Goal: Information Seeking & Learning: Find specific fact

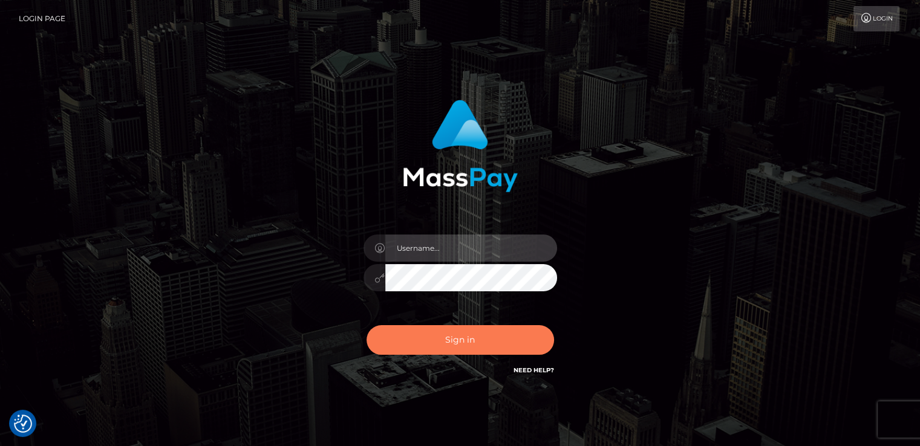
type input "nt.es"
click at [436, 342] on button "Sign in" at bounding box center [461, 340] width 188 height 30
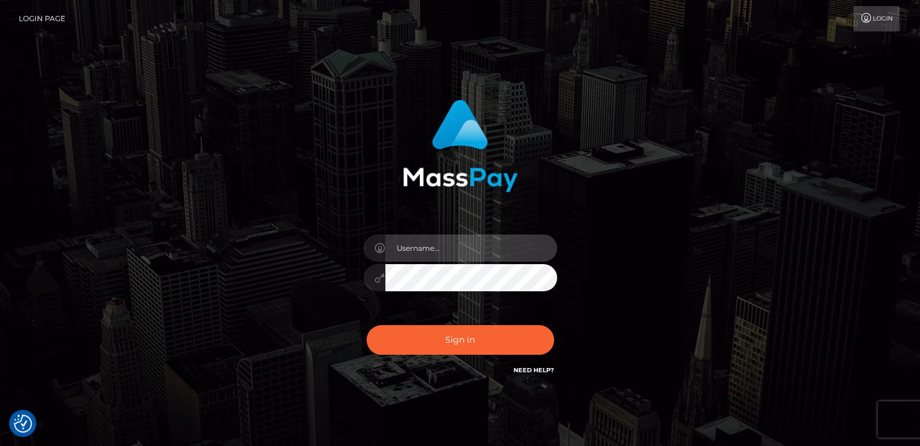
type input "nt.es"
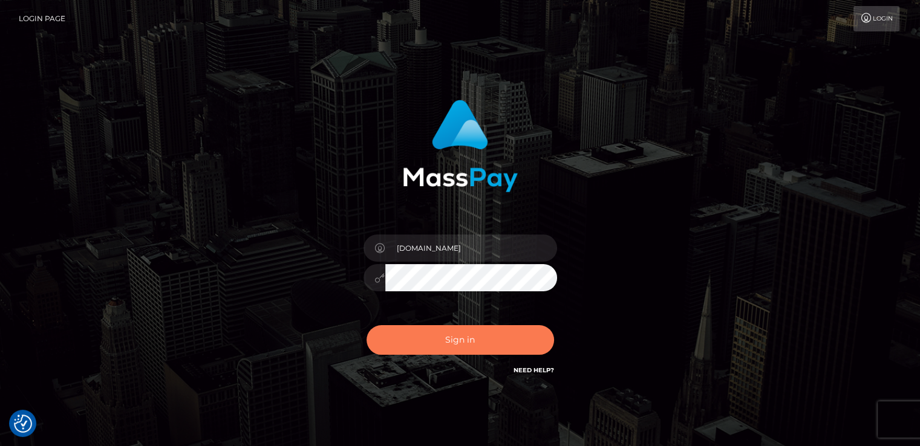
click at [436, 342] on button "Sign in" at bounding box center [461, 340] width 188 height 30
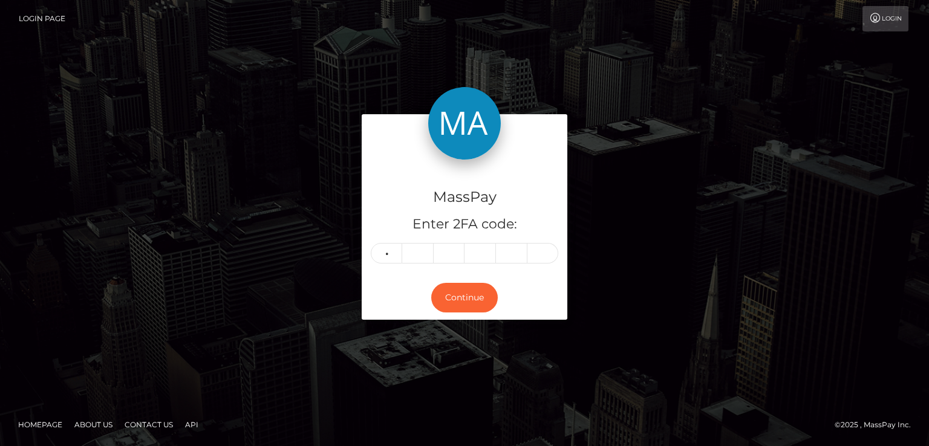
type input "8"
type input "9"
type input "5"
type input "9"
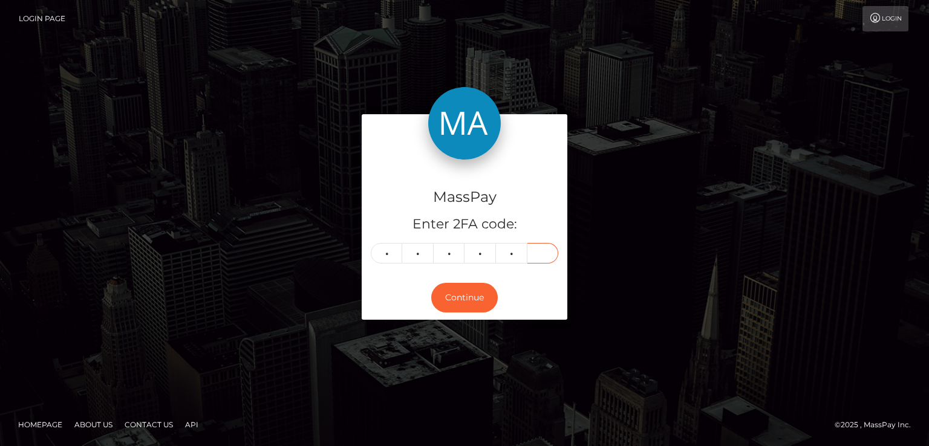
type input "2"
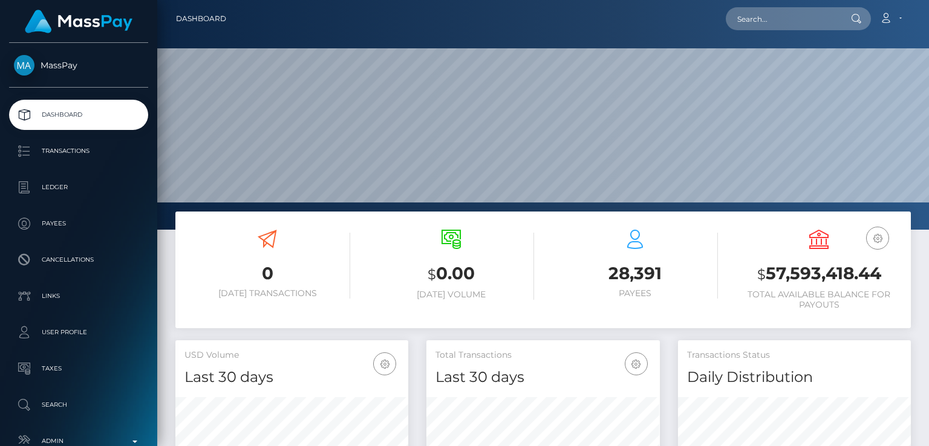
scroll to position [214, 232]
click at [802, 20] on input "text" at bounding box center [783, 18] width 114 height 23
paste input "stankovichh@gmail.com"
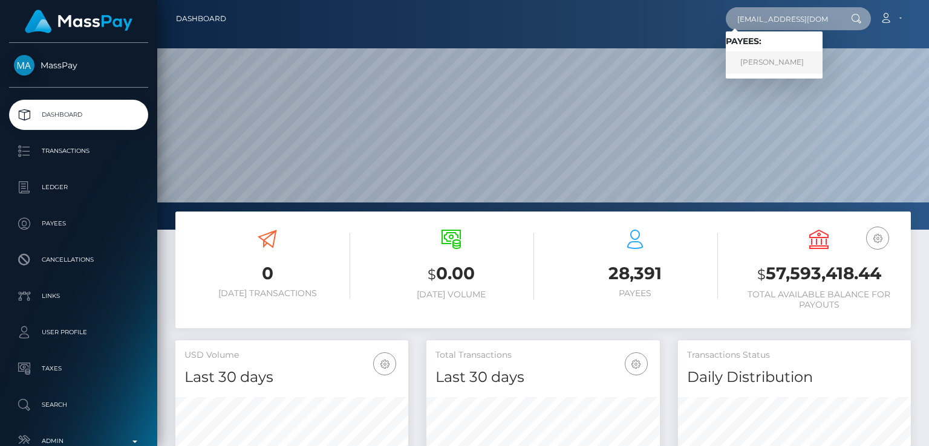
type input "stankovichh@gmail.com"
click at [771, 61] on link "Nebojsa Stankovic" at bounding box center [774, 62] width 97 height 22
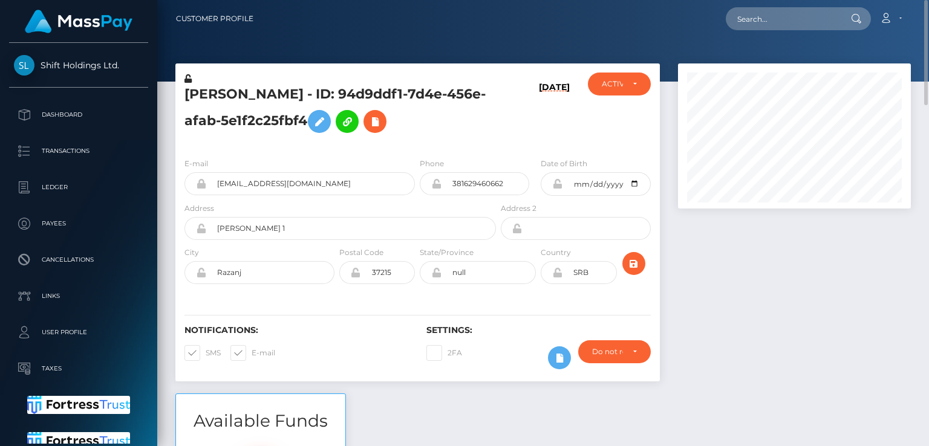
click at [228, 91] on h5 "Nebojsa Stankovic - ID: 94d9ddf1-7d4e-456e-afab-5e1f2c25fbf4" at bounding box center [337, 112] width 305 height 54
copy h5 "Nebojsa"
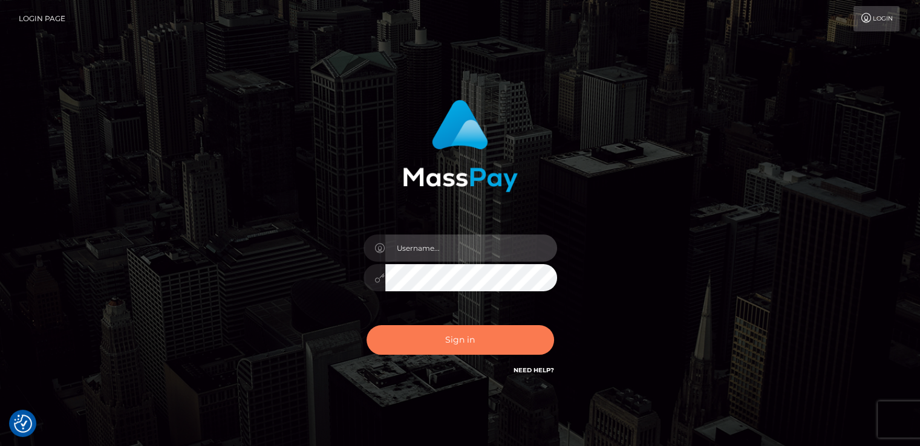
type input "[DOMAIN_NAME]"
click at [413, 333] on button "Sign in" at bounding box center [461, 340] width 188 height 30
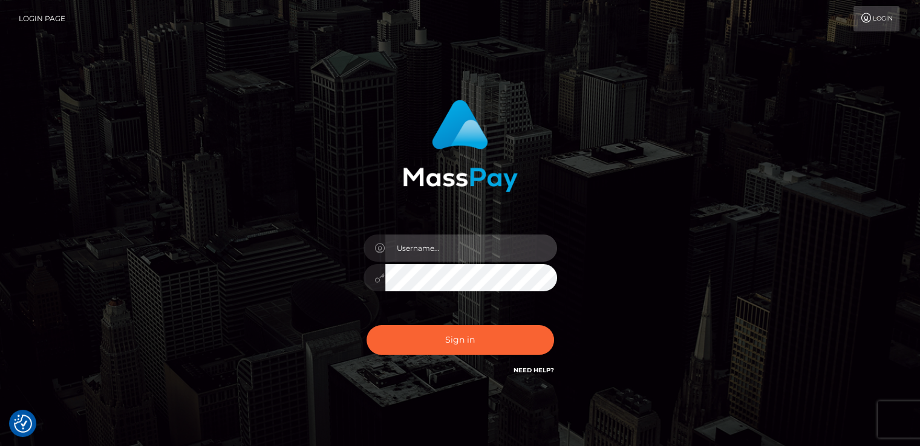
type input "[DOMAIN_NAME]"
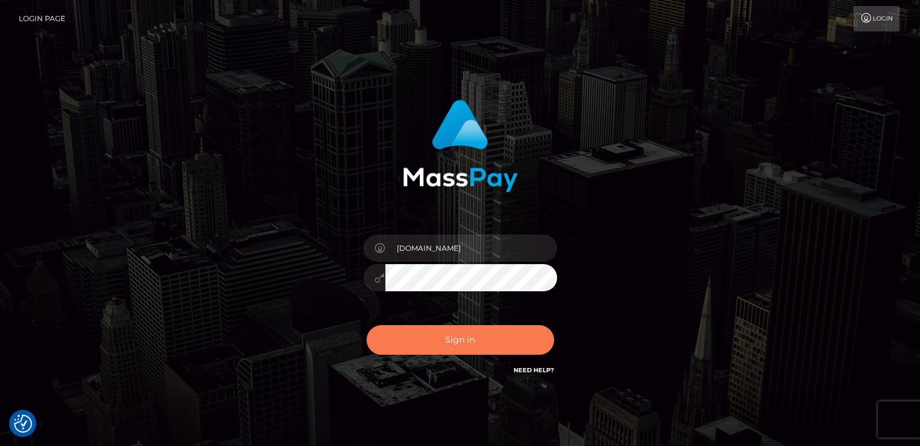
click at [413, 333] on button "Sign in" at bounding box center [461, 340] width 188 height 30
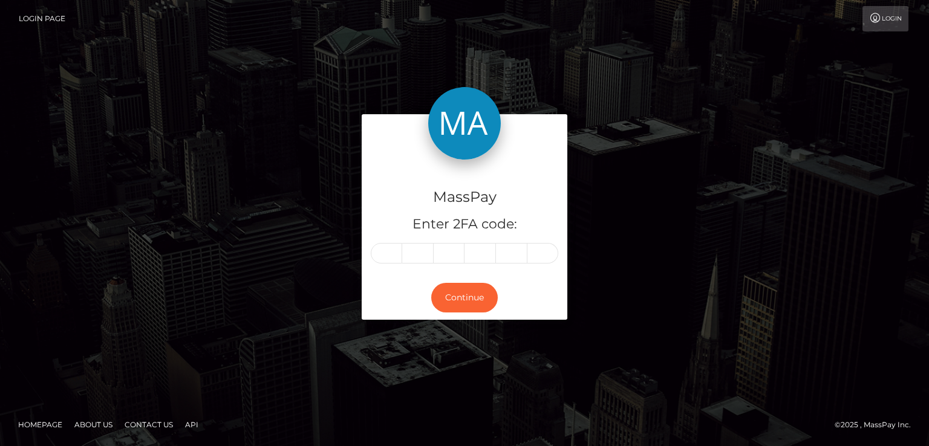
click at [392, 255] on input "text" at bounding box center [386, 253] width 31 height 21
type input "8"
type input "4"
type input "5"
type input "6"
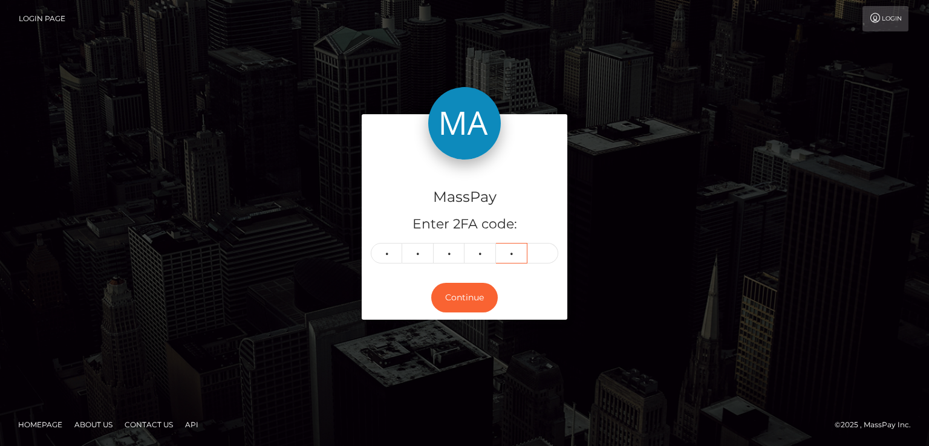
type input "3"
type input "9"
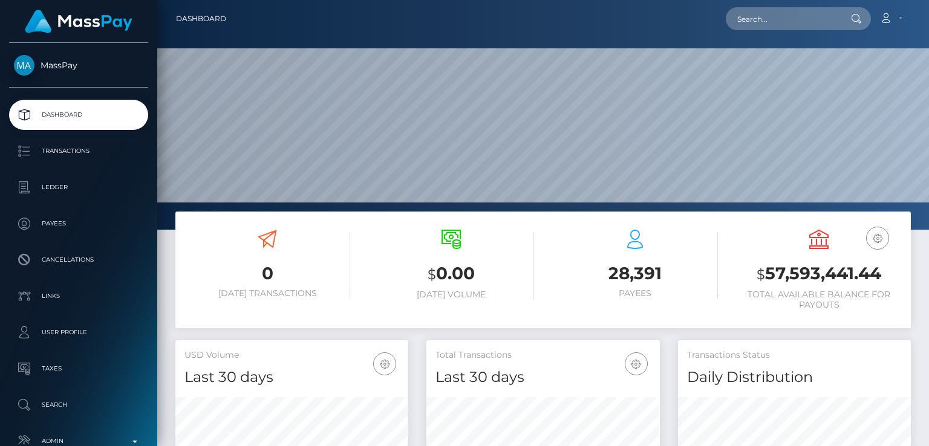
scroll to position [214, 232]
paste input "icome90789+6f02a33add@gmail.com"
type input "icome90789+6f02a33add@gmail.com"
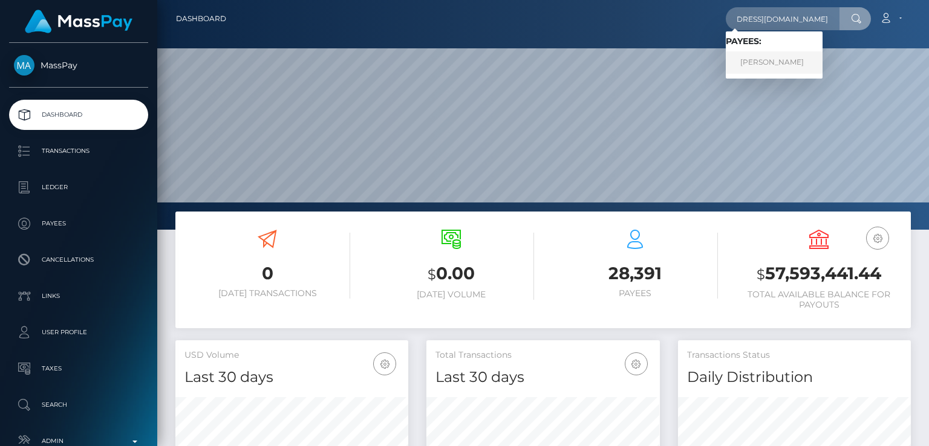
scroll to position [0, 0]
click at [768, 62] on link "CHLOE STRONG" at bounding box center [774, 62] width 97 height 22
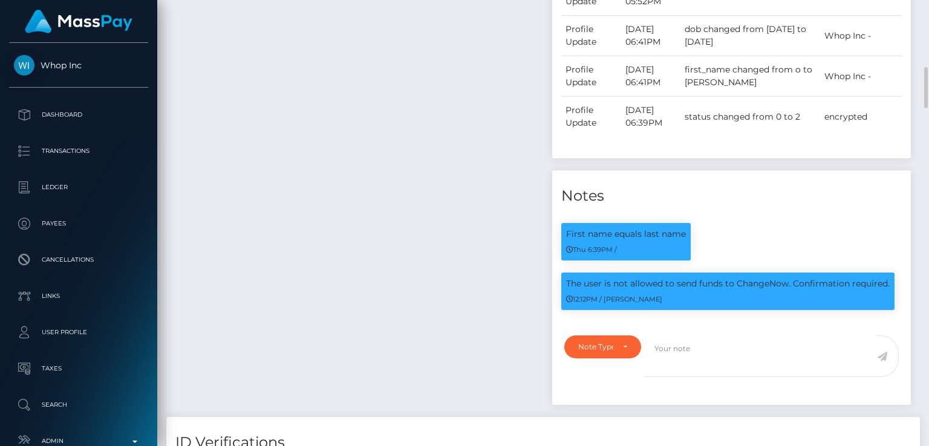
scroll to position [727, 0]
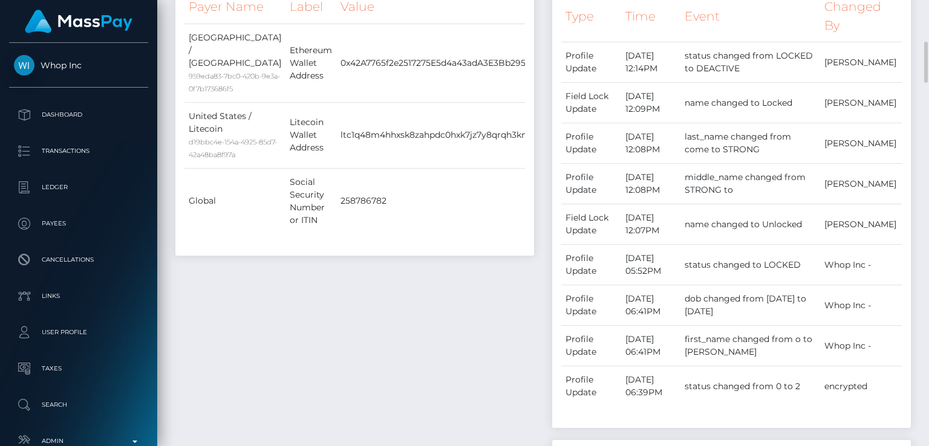
click at [345, 102] on td "0x42A7765f2e2517275E5d4a43adA3E3Bb2955E9B6" at bounding box center [447, 63] width 223 height 79
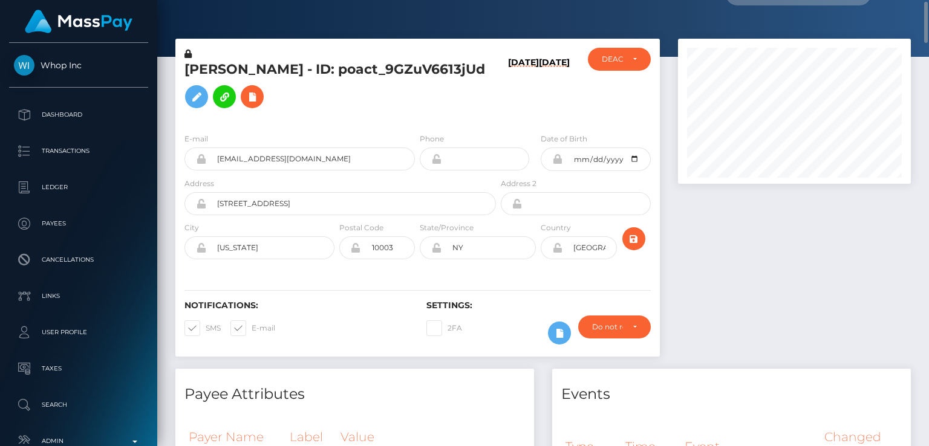
scroll to position [0, 0]
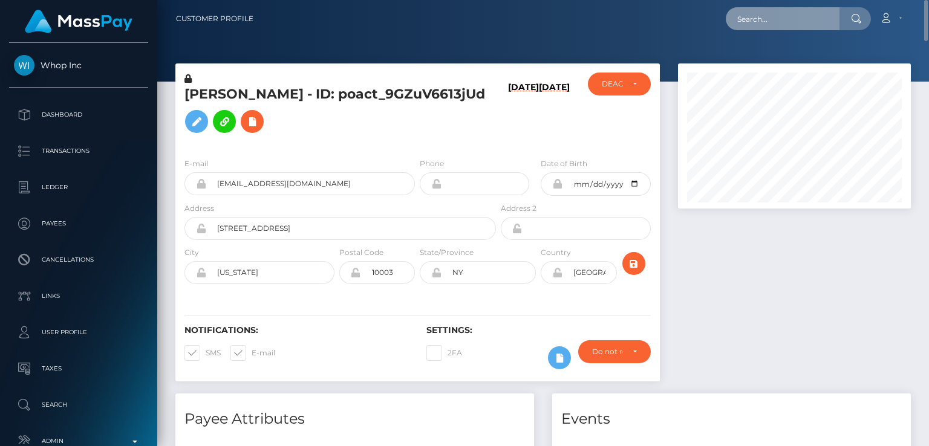
click at [767, 27] on input "text" at bounding box center [783, 18] width 114 height 23
paste input "luca.kloht@web.de"
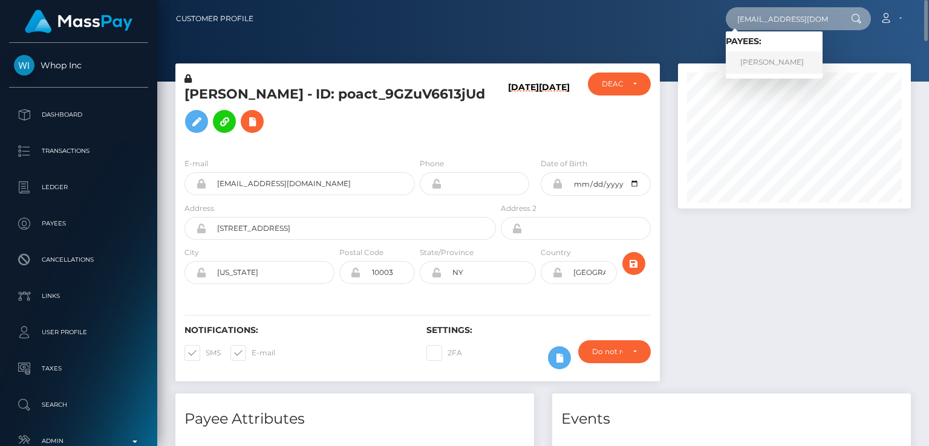
type input "luca.kloht@web.de"
click at [753, 59] on link "Luca Kloth" at bounding box center [774, 62] width 97 height 22
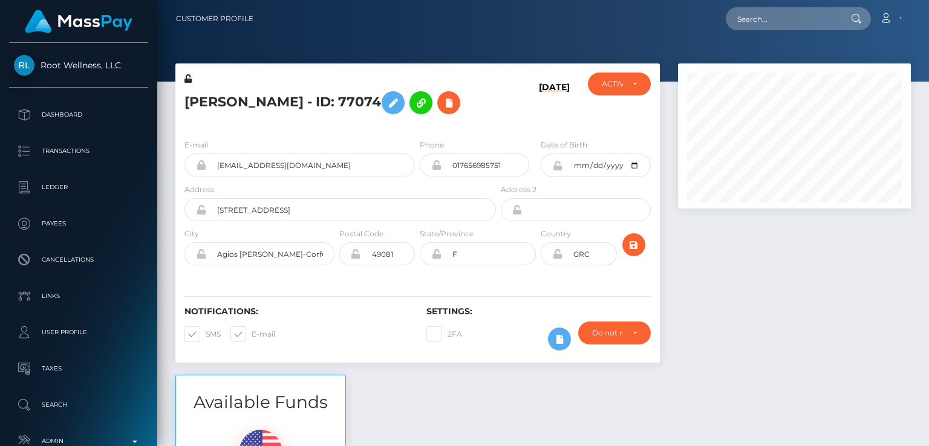
scroll to position [145, 232]
click at [202, 103] on h5 "Luca Kloth - ID: 77074" at bounding box center [337, 102] width 305 height 35
copy h5 "Luca"
click at [276, 165] on input "luca.kloht@web.de" at bounding box center [310, 165] width 209 height 23
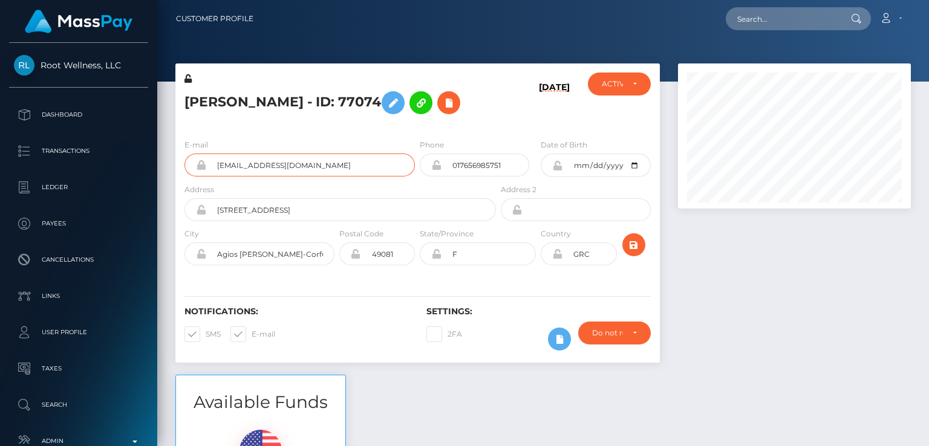
click at [276, 165] on input "luca.kloht@web.de" at bounding box center [310, 165] width 209 height 23
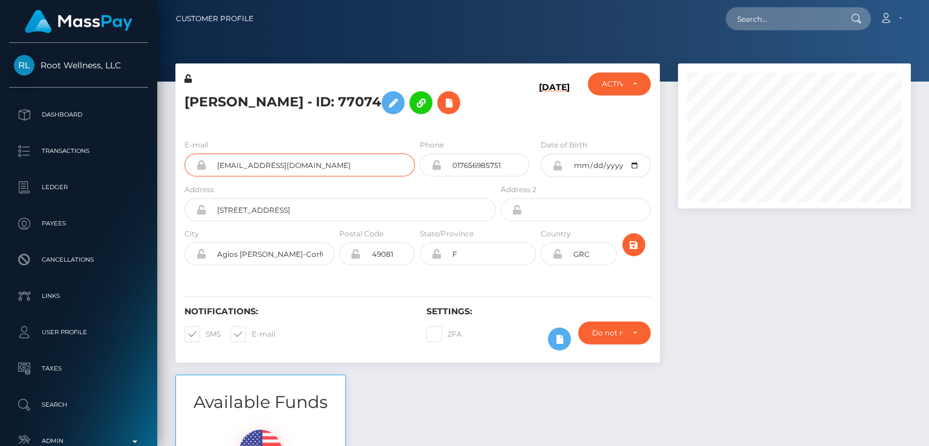
click at [276, 165] on input "luca.kloht@web.de" at bounding box center [310, 165] width 209 height 23
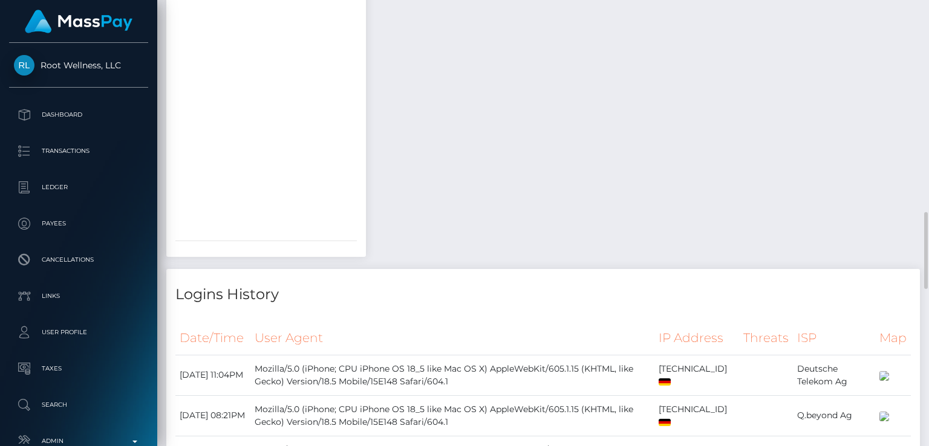
scroll to position [1220, 0]
click at [440, 114] on div "Payee Attributes Payer Name Label Value Germany / Bank Deposit - SEPA 639d406f-…" at bounding box center [543, 265] width 754 height 1864
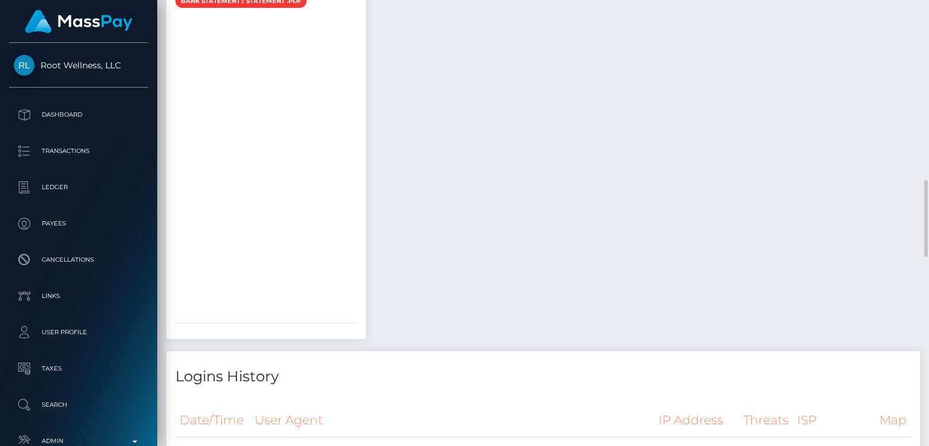
scroll to position [1116, 0]
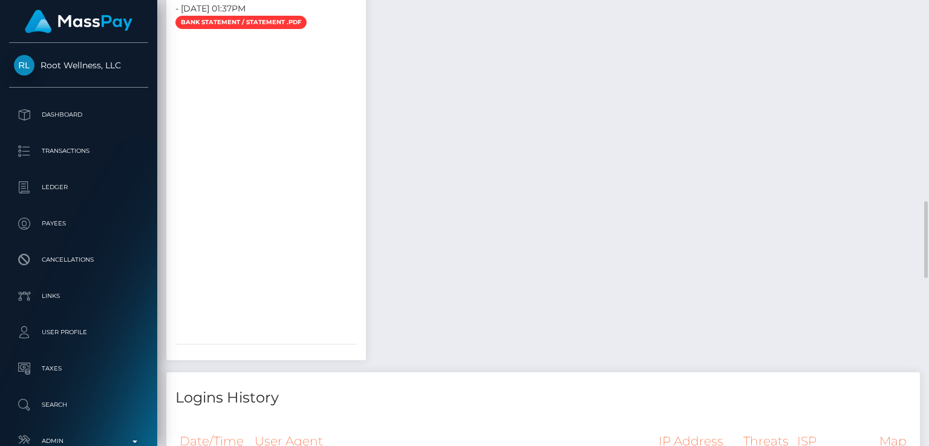
click at [440, 114] on div "Payee Attributes Payer Name Label Value Germany / Bank Deposit - SEPA 639d406f-…" at bounding box center [543, 369] width 754 height 1864
click at [440, 113] on div "Payee Attributes Payer Name Label Value Germany / Bank Deposit - SEPA 639d406f-…" at bounding box center [543, 369] width 754 height 1864
click at [462, 73] on div "Payee Attributes Payer Name Label Value Germany / Bank Deposit - SEPA 639d406f-…" at bounding box center [543, 369] width 754 height 1864
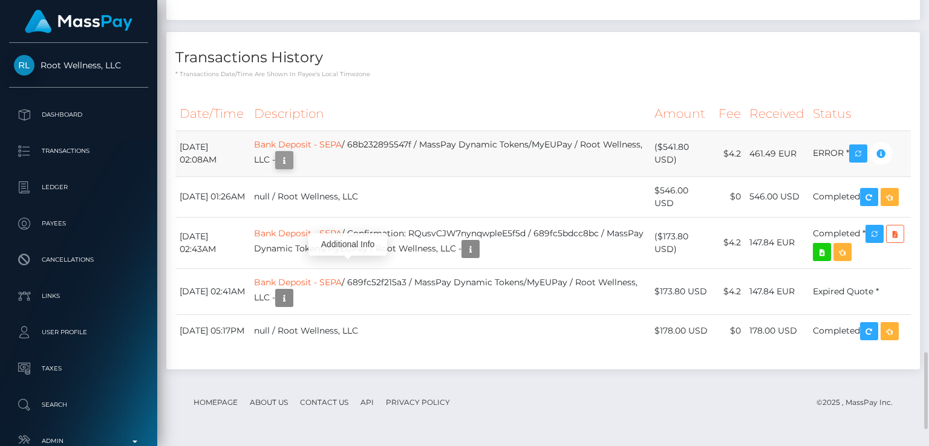
scroll to position [145, 232]
click at [293, 169] on button "button" at bounding box center [284, 160] width 18 height 18
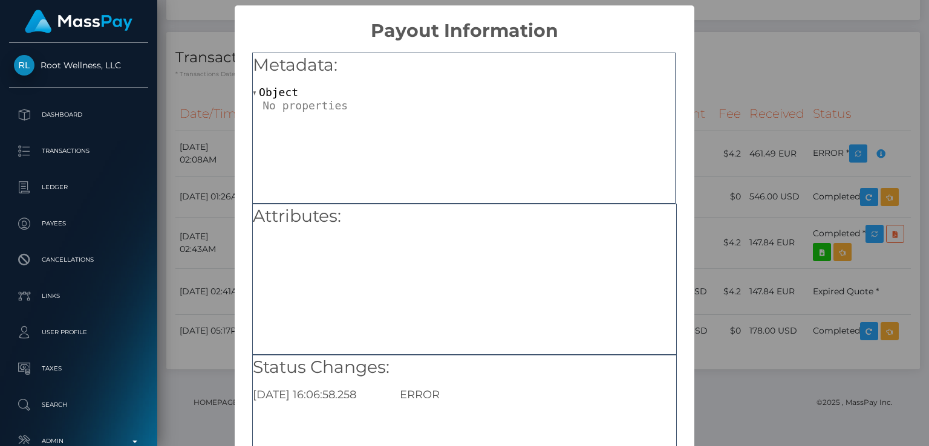
click at [759, 96] on div "× Payout Information Metadata: Object Attributes: Status Changes: 2025-08-29 16…" at bounding box center [464, 223] width 929 height 446
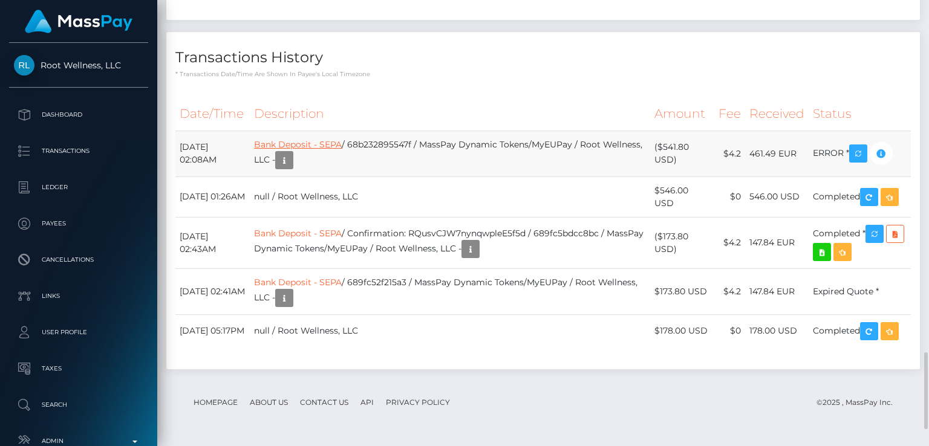
click at [295, 150] on link "Bank Deposit - SEPA" at bounding box center [298, 144] width 88 height 11
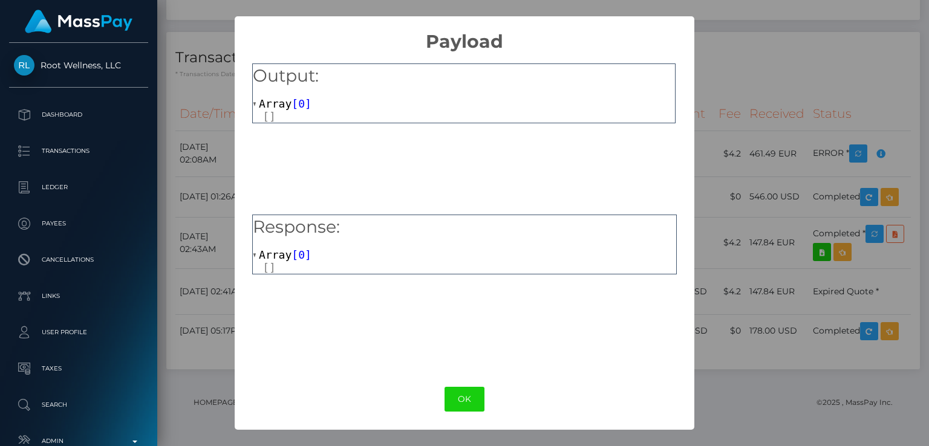
click at [771, 136] on div "× Payload Output: Array [ 0 ] Response: Array [ 0 ] OK No Cancel" at bounding box center [464, 223] width 929 height 446
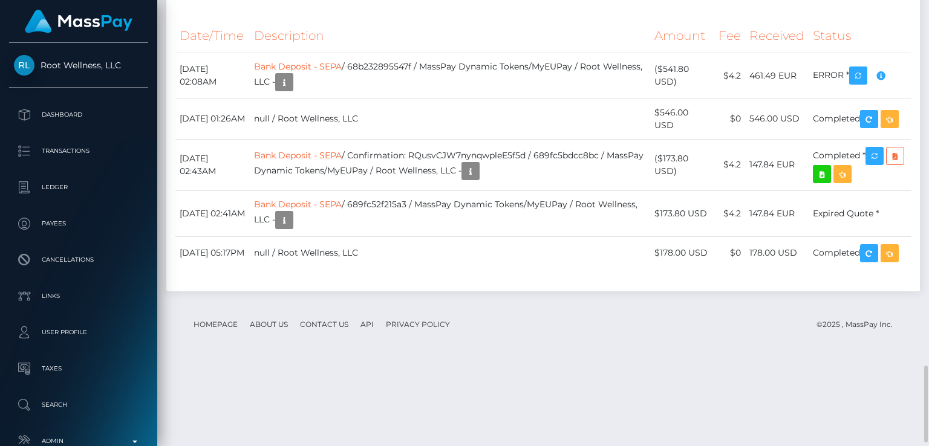
scroll to position [2112, 0]
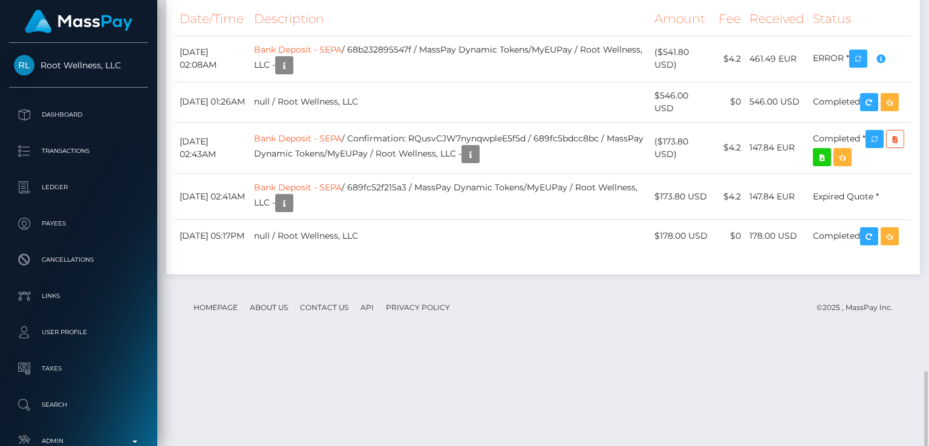
scroll to position [2127, 0]
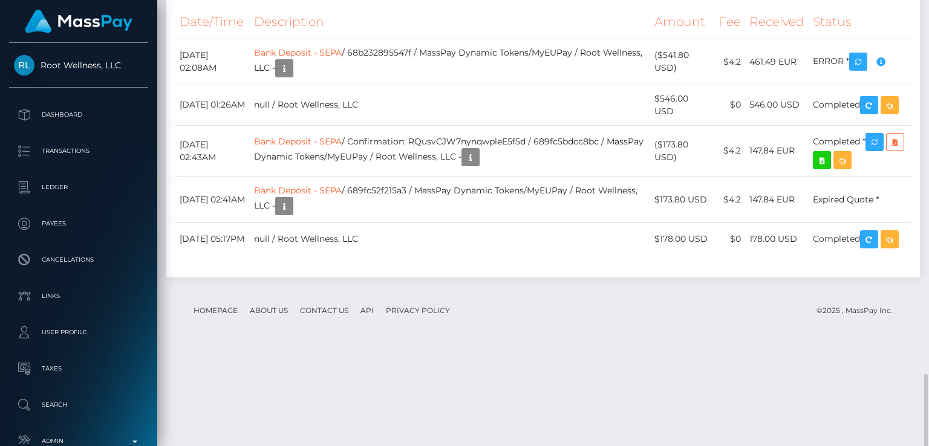
click at [771, 85] on td "461.49 EUR" at bounding box center [777, 62] width 64 height 46
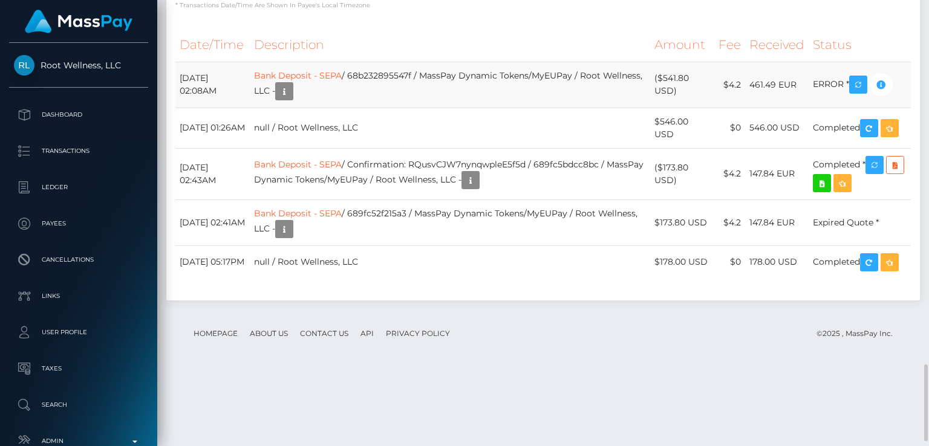
scroll to position [2103, 0]
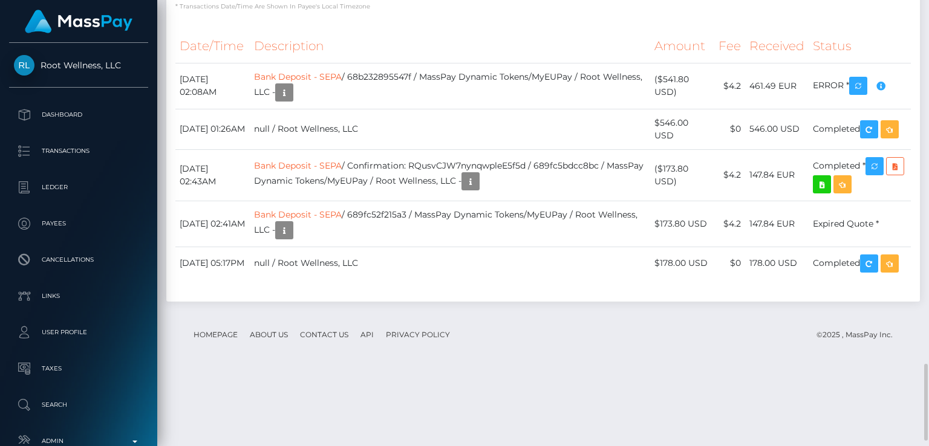
click at [781, 11] on p "* Transactions date/time are shown in payee's local timezone" at bounding box center [543, 6] width 736 height 9
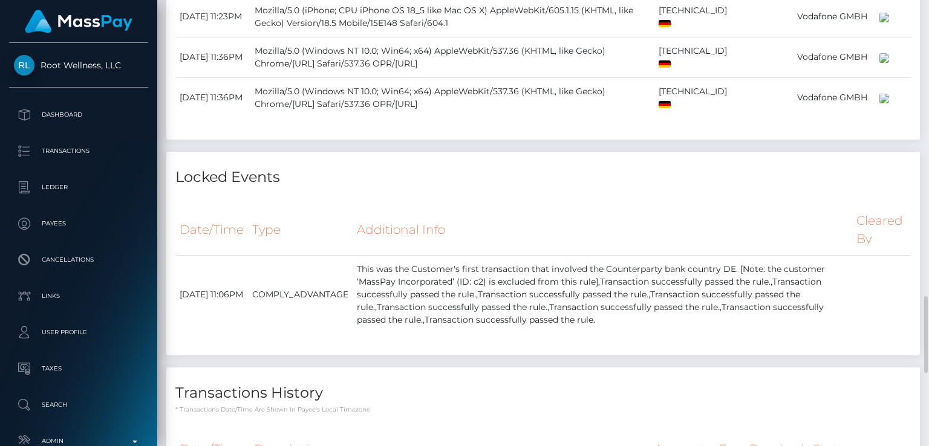
click at [793, 37] on td "Vodafone GMBH" at bounding box center [834, 16] width 82 height 41
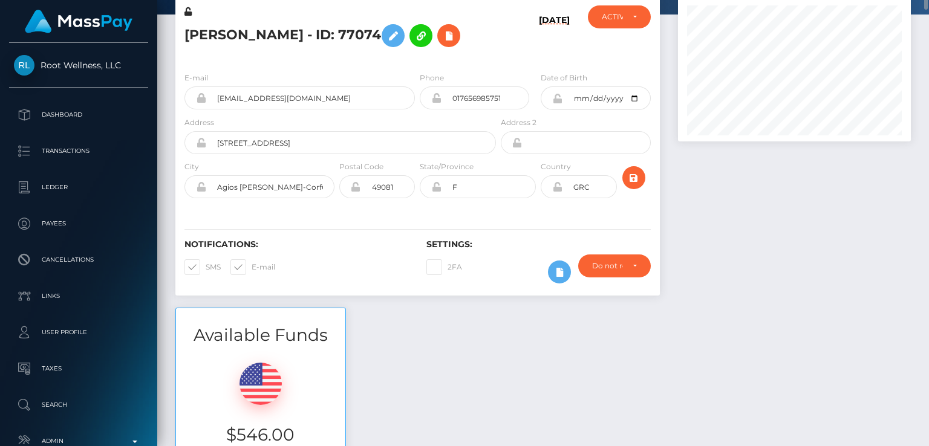
scroll to position [0, 0]
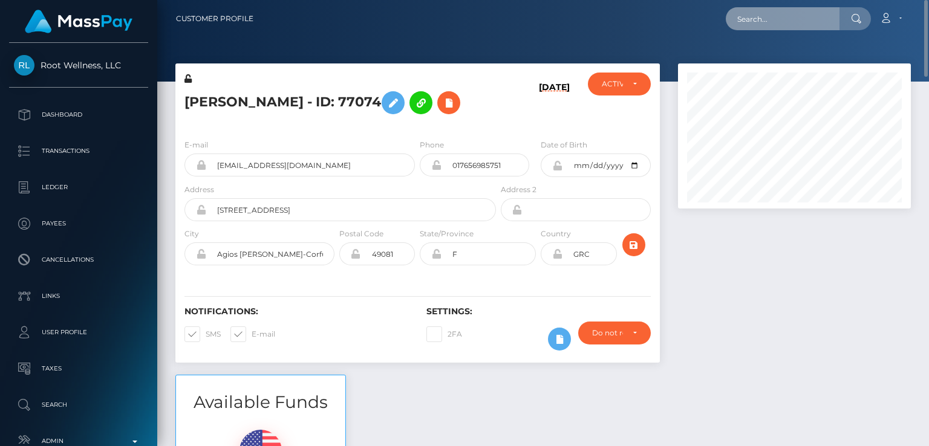
click at [733, 15] on input "text" at bounding box center [783, 18] width 114 height 23
paste input "candyyc61@gmail.com"
type input "candyyc61@gmail.com"
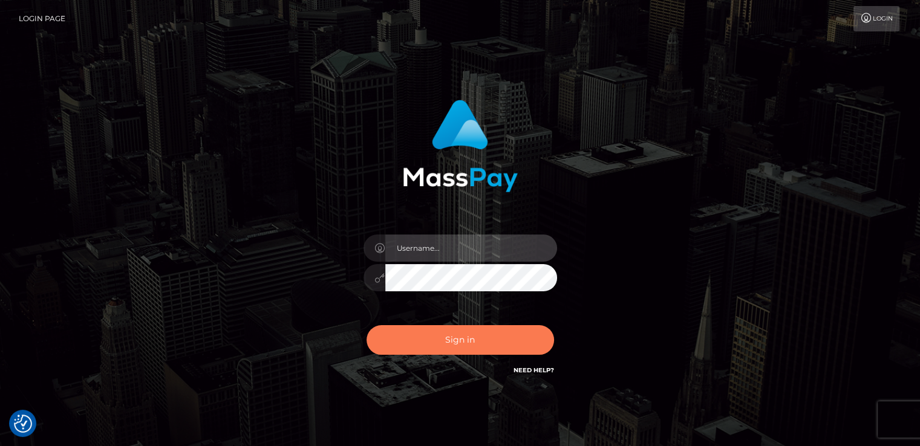
type input "[DOMAIN_NAME]"
click at [506, 332] on button "Sign in" at bounding box center [461, 340] width 188 height 30
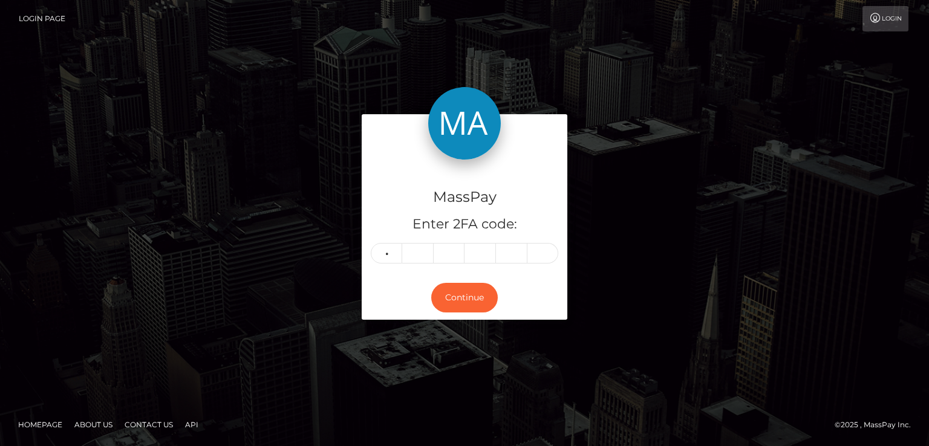
type input "4"
type input "7"
type input "2"
type input "3"
type input "7"
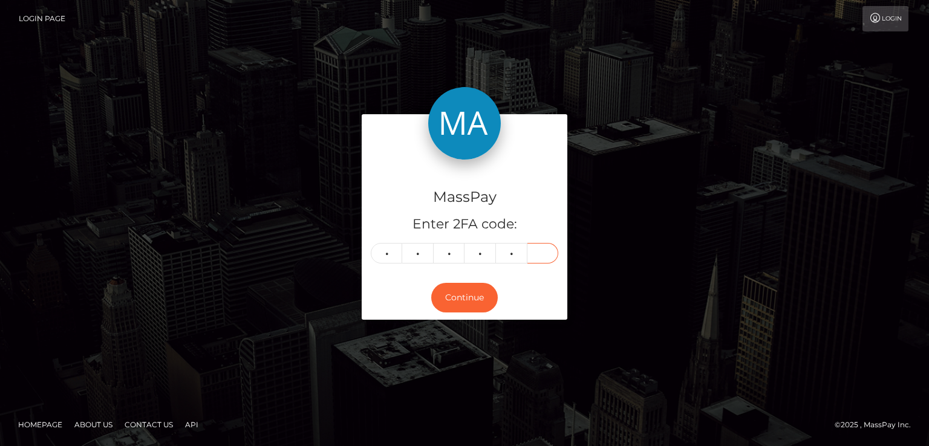
type input "9"
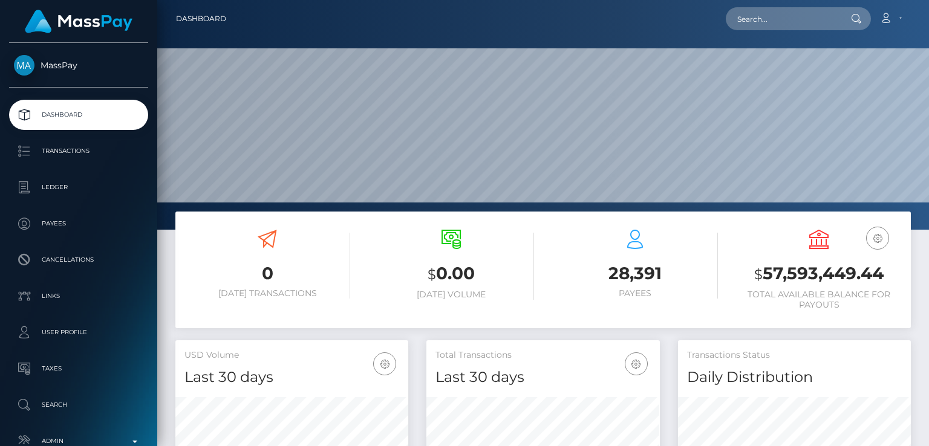
scroll to position [214, 232]
click at [506, 332] on div "0 [DATE] Transactions $ 0.00 [DATE] Volume 28,391 Payees $" at bounding box center [543, 276] width 754 height 129
click at [796, 28] on input "text" at bounding box center [783, 18] width 114 height 23
paste input "[EMAIL_ADDRESS][DOMAIN_NAME]"
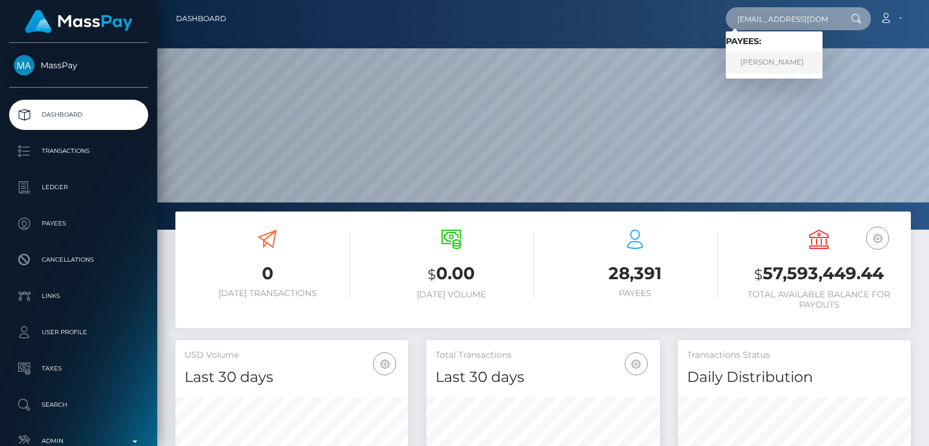
type input "[EMAIL_ADDRESS][DOMAIN_NAME]"
click at [738, 64] on link "[PERSON_NAME]" at bounding box center [774, 62] width 97 height 22
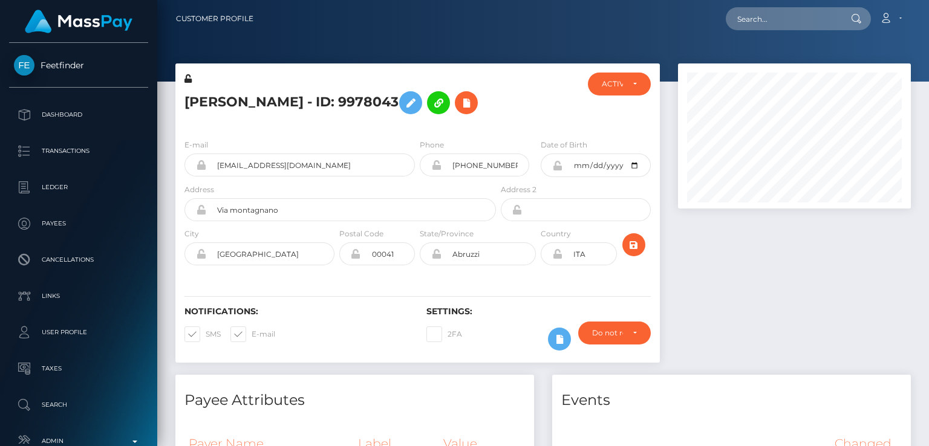
scroll to position [145, 232]
click at [598, 106] on div "ACTIVE DEACTIVE CLOSED ACTIVE" at bounding box center [619, 101] width 80 height 57
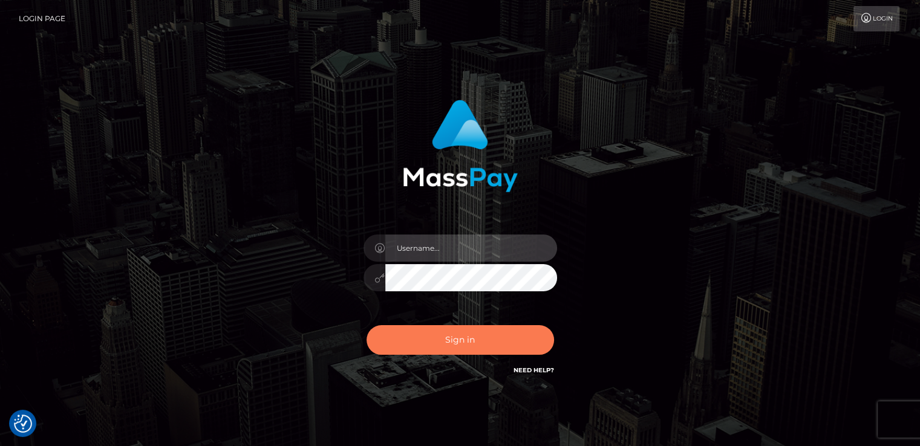
type input "[DOMAIN_NAME]"
click at [444, 344] on button "Sign in" at bounding box center [461, 340] width 188 height 30
type input "nt.es"
click at [444, 344] on button "Sign in" at bounding box center [461, 340] width 188 height 30
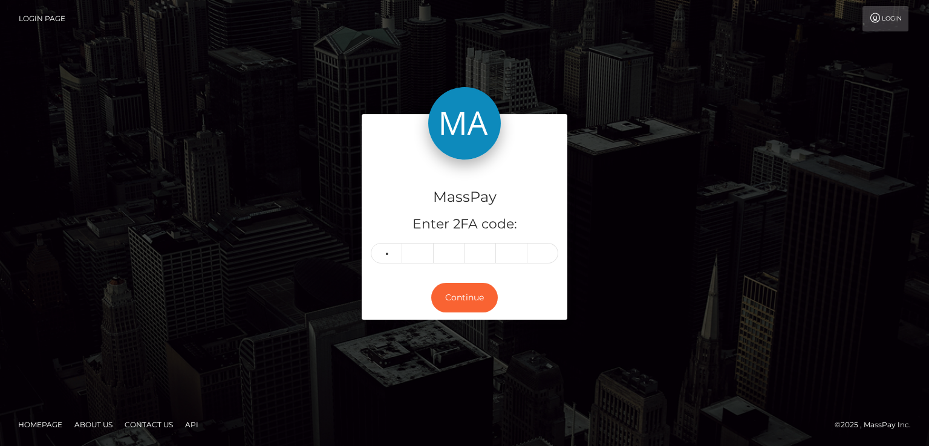
type input "9"
type input "7"
type input "5"
type input "1"
type input "2"
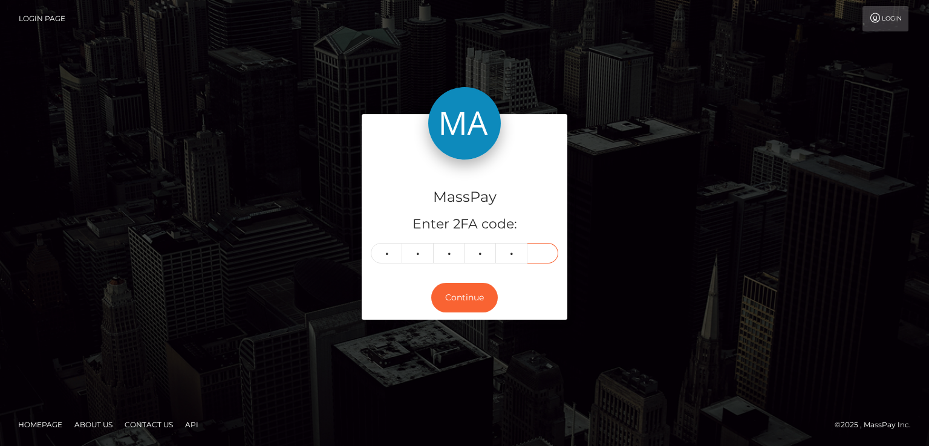
type input "7"
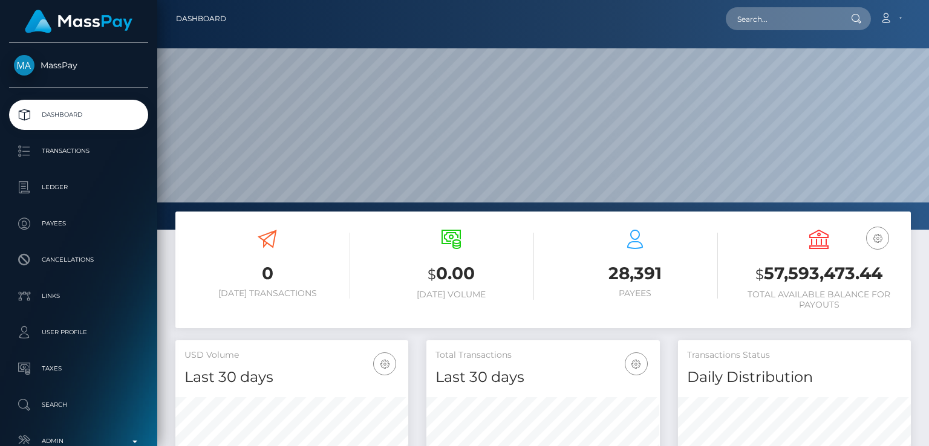
scroll to position [214, 232]
paste input "lvpremiumhealth@gmail.com"
type input "lvpremiumhealth@gmail.com"
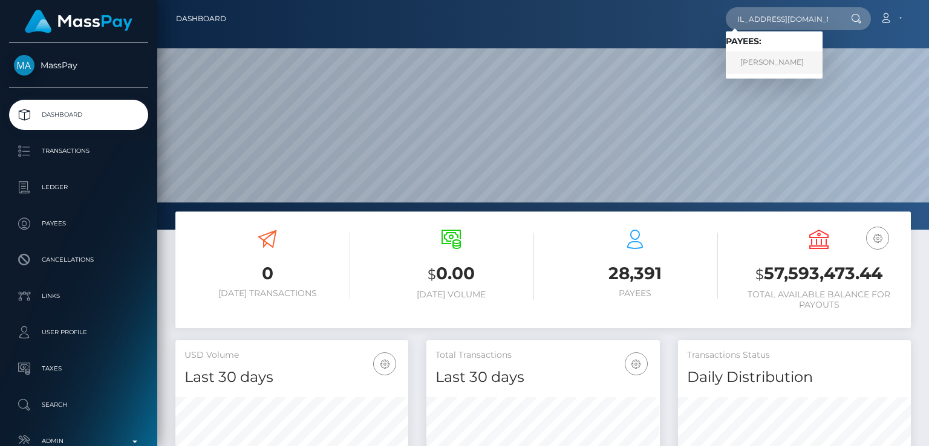
scroll to position [0, 0]
click at [763, 67] on link "Mark Campbell" at bounding box center [774, 62] width 97 height 22
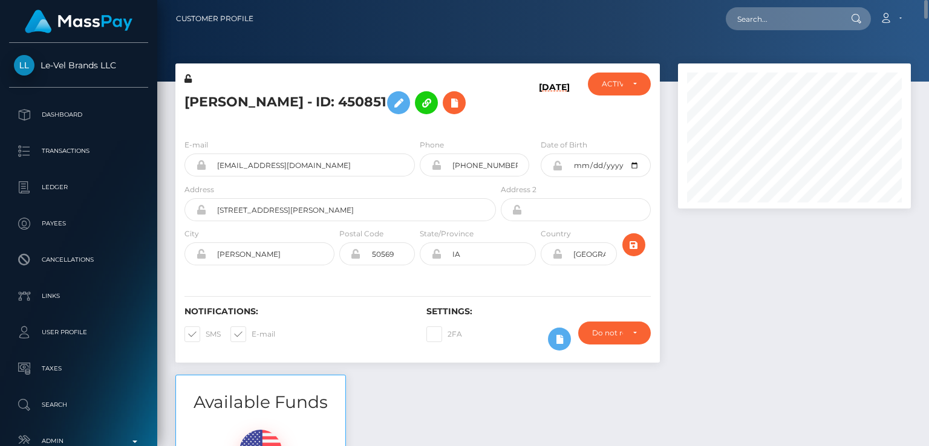
click at [201, 95] on h5 "Mark Campbell - ID: 450851" at bounding box center [337, 102] width 305 height 35
copy h5 "Mark"
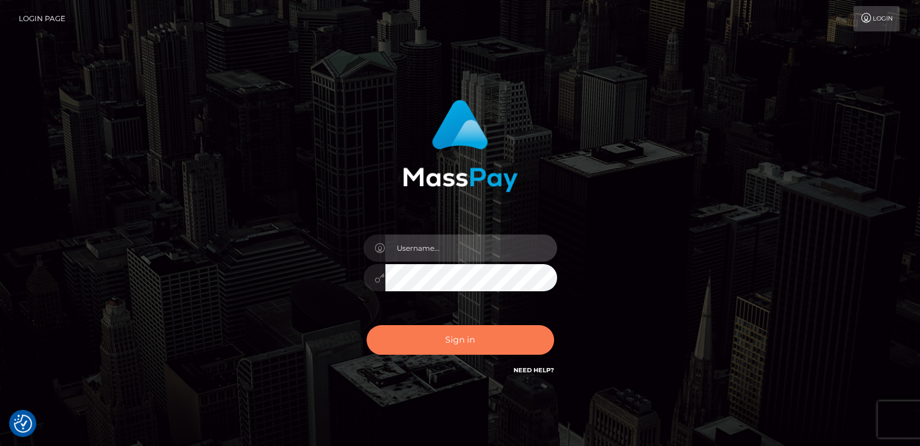
type input "[DOMAIN_NAME]"
click at [397, 332] on button "Sign in" at bounding box center [461, 340] width 188 height 30
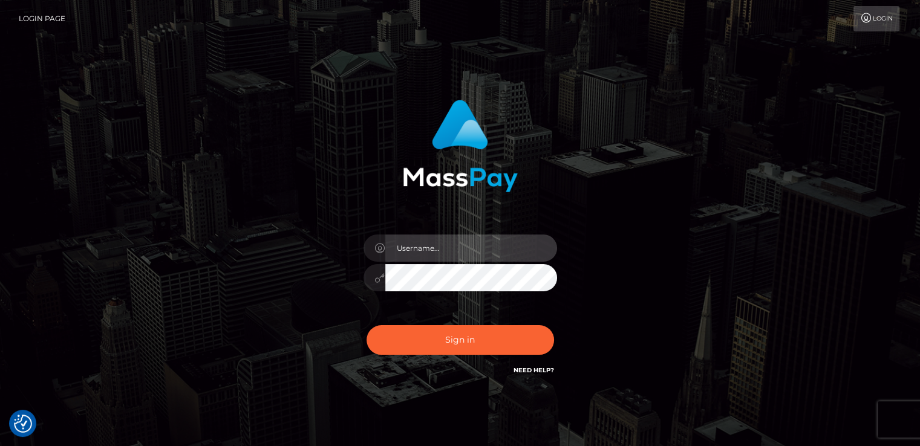
type input "[DOMAIN_NAME]"
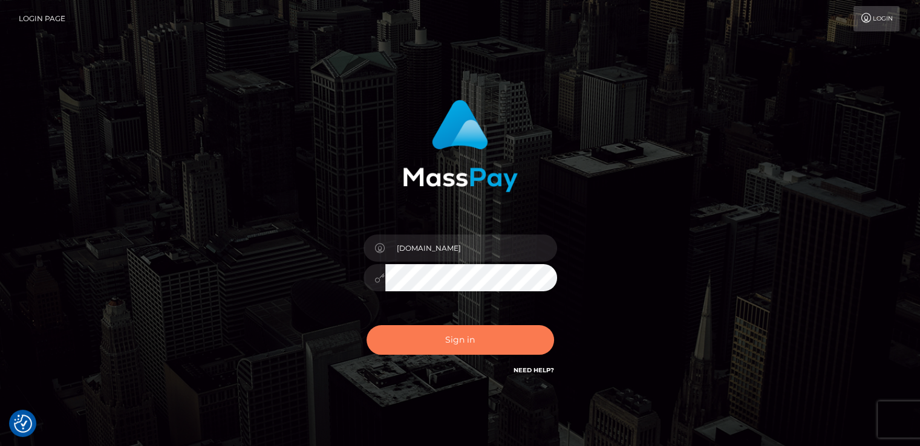
click at [397, 332] on button "Sign in" at bounding box center [461, 340] width 188 height 30
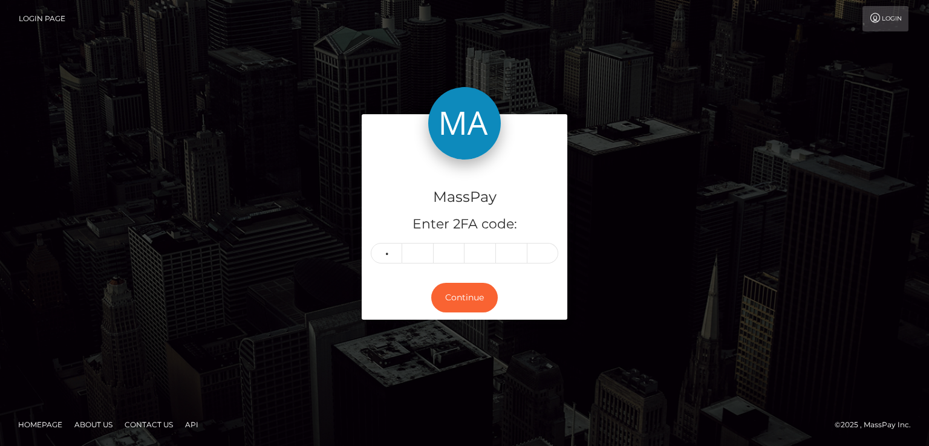
type input "4"
type input "1"
type input "3"
type input "4"
type input "7"
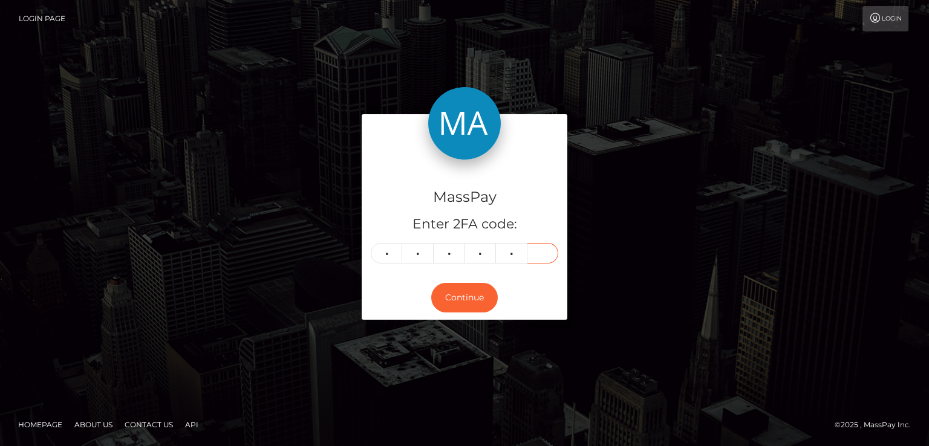
type input "4"
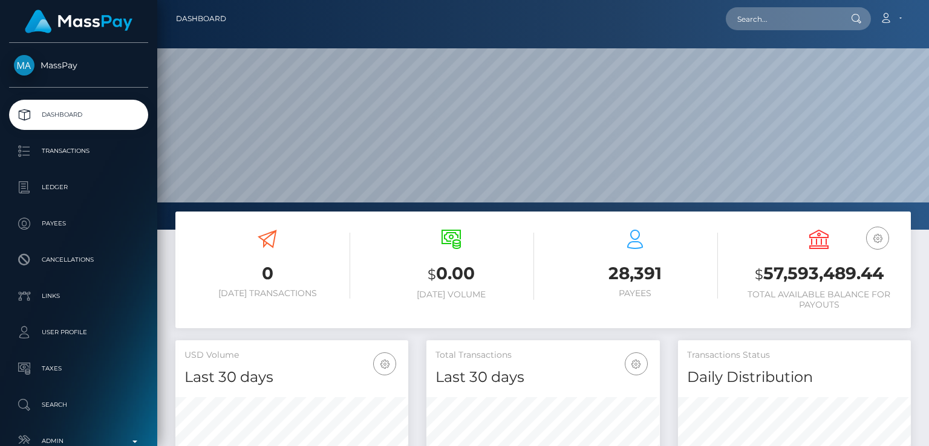
scroll to position [214, 232]
click at [794, 14] on input "text" at bounding box center [783, 18] width 114 height 23
paste input "[EMAIL_ADDRESS][DOMAIN_NAME]"
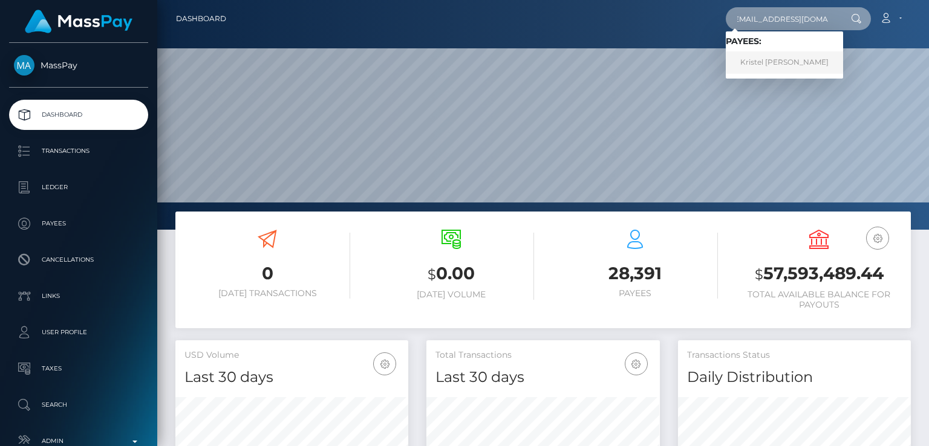
type input "[EMAIL_ADDRESS][DOMAIN_NAME]"
click at [791, 66] on link "Kristel [PERSON_NAME]" at bounding box center [784, 62] width 117 height 22
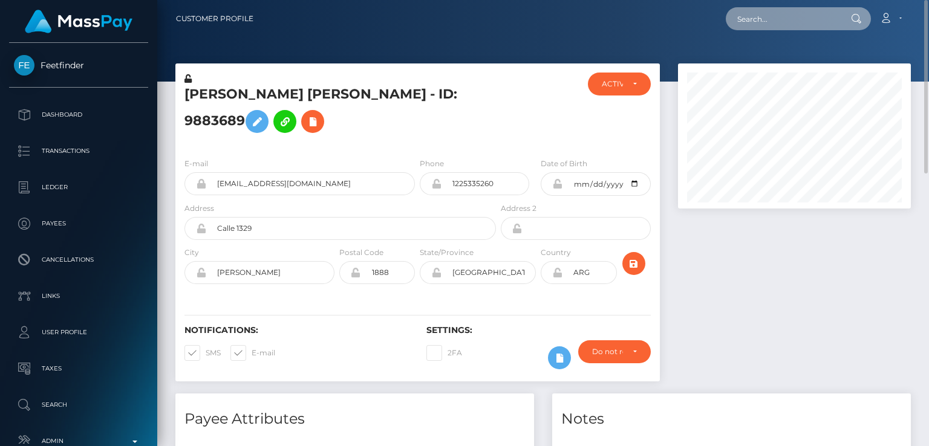
click at [774, 30] on input "text" at bounding box center [783, 18] width 114 height 23
paste input "pacifico.mensa@gmail.com"
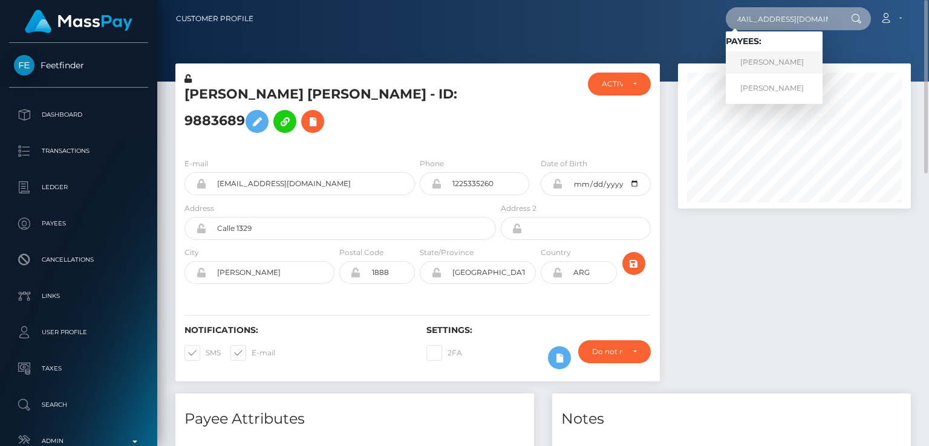
type input "pacifico.mensa@gmail.com"
click at [774, 55] on link "Andrea Pacifico" at bounding box center [774, 62] width 97 height 22
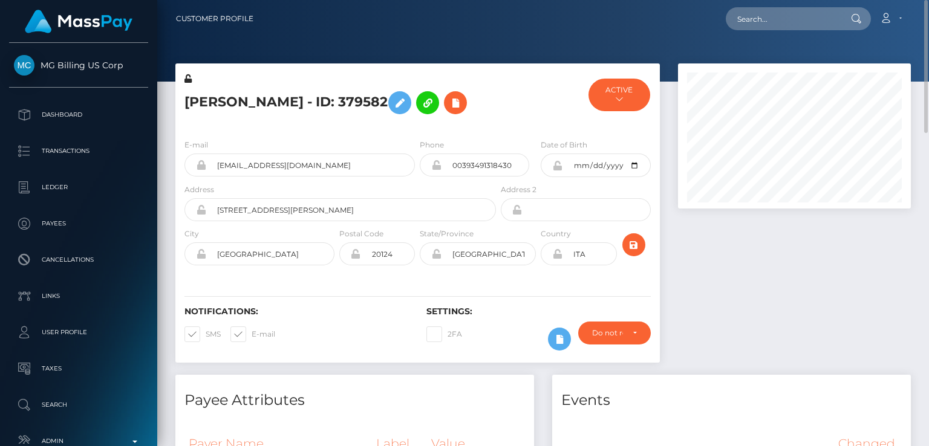
click at [205, 102] on h5 "Andrea Pacifico - ID: 379582" at bounding box center [337, 102] width 305 height 35
copy h5 "Andrea"
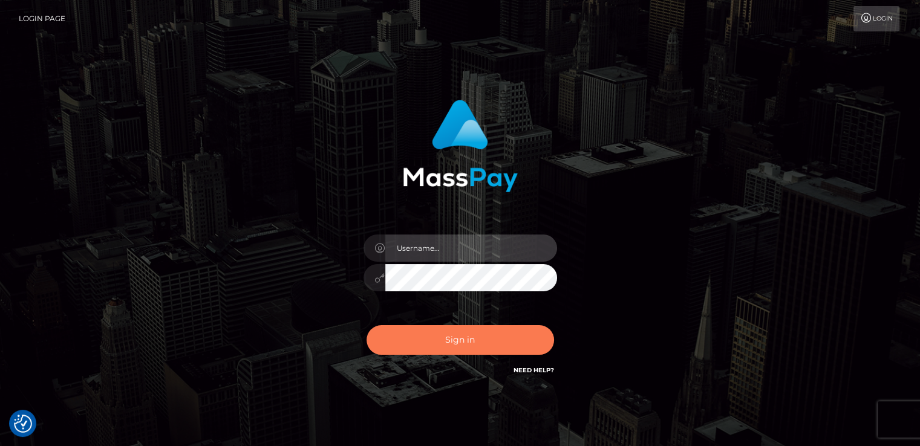
type input "[DOMAIN_NAME]"
click at [430, 349] on button "Sign in" at bounding box center [461, 340] width 188 height 30
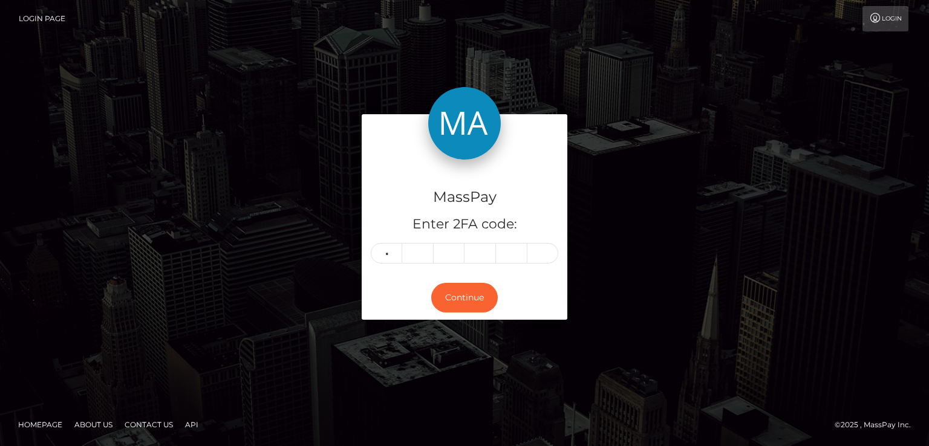
type input "2"
type input "9"
type input "8"
type input "2"
type input "0"
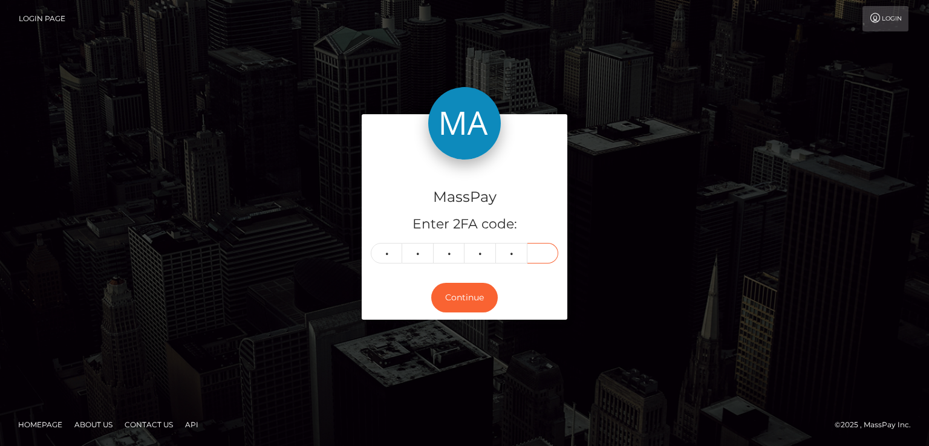
type input "1"
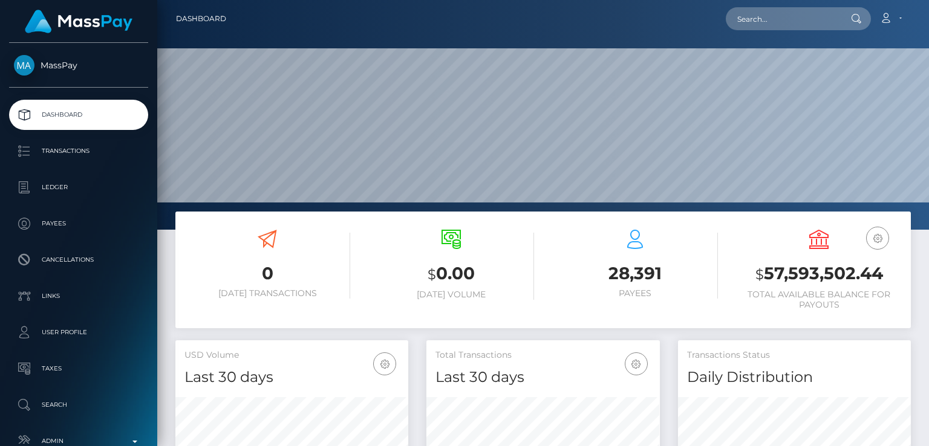
scroll to position [214, 232]
paste input "oluchianikwe44@gmail.com"
type input "oluchianikwe44@gmail.com"
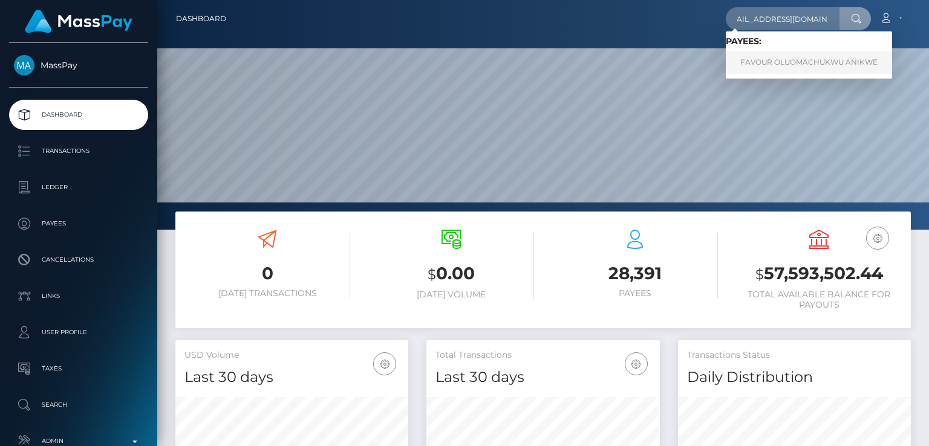
scroll to position [0, 0]
click at [824, 56] on link "FAVOUR OLUOMACHUKWU ANIKWE" at bounding box center [809, 62] width 166 height 22
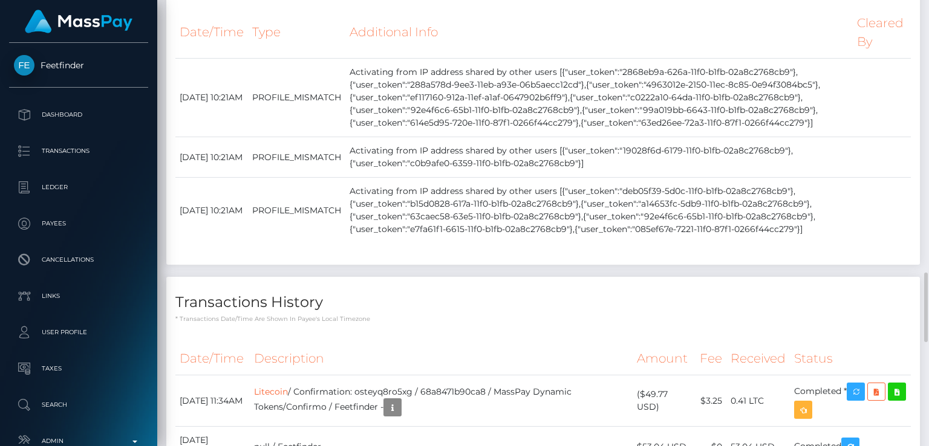
scroll to position [2410, 0]
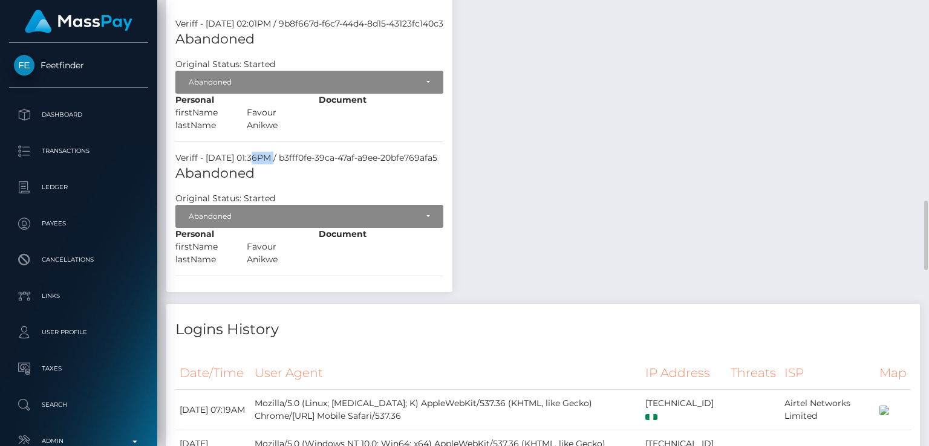
click at [256, 152] on div "Veriff - August 21, 2025 01:36PM / b3fff0fe-39ca-47af-a9ee-20bfe769afa5" at bounding box center [309, 158] width 286 height 13
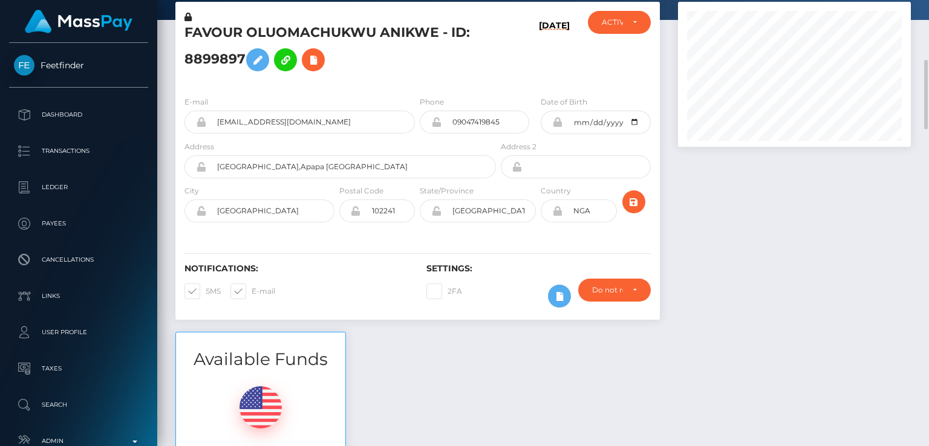
scroll to position [0, 0]
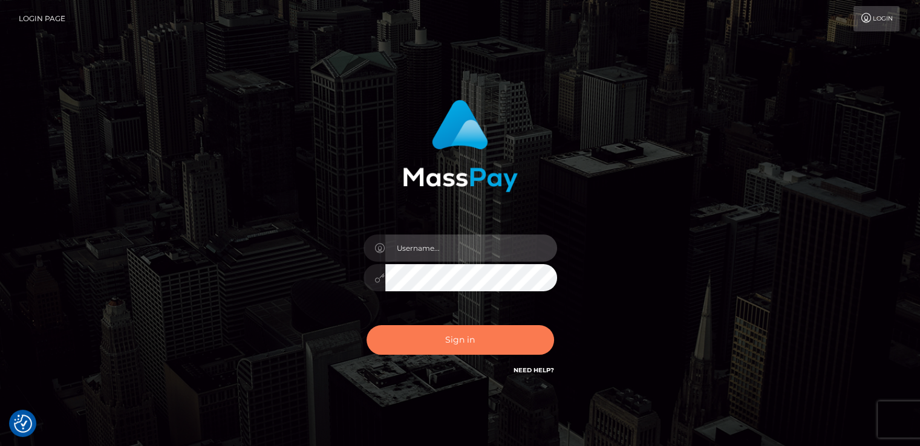
type input "nt.es"
click at [477, 332] on button "Sign in" at bounding box center [461, 340] width 188 height 30
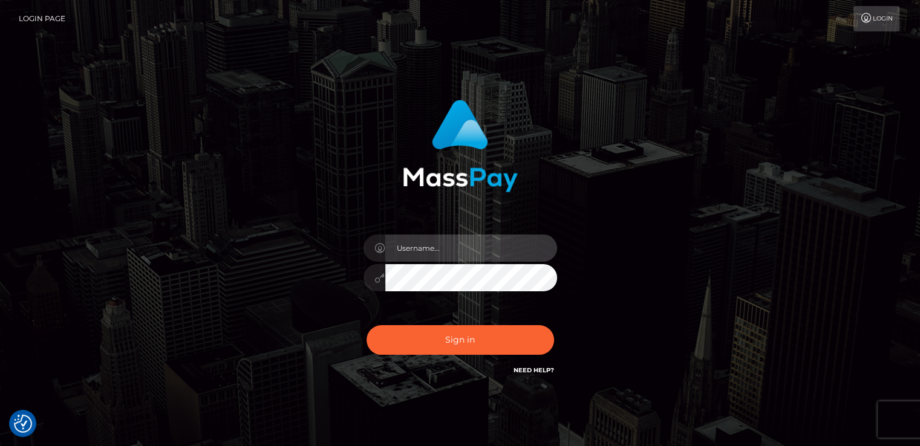
type input "nt.es"
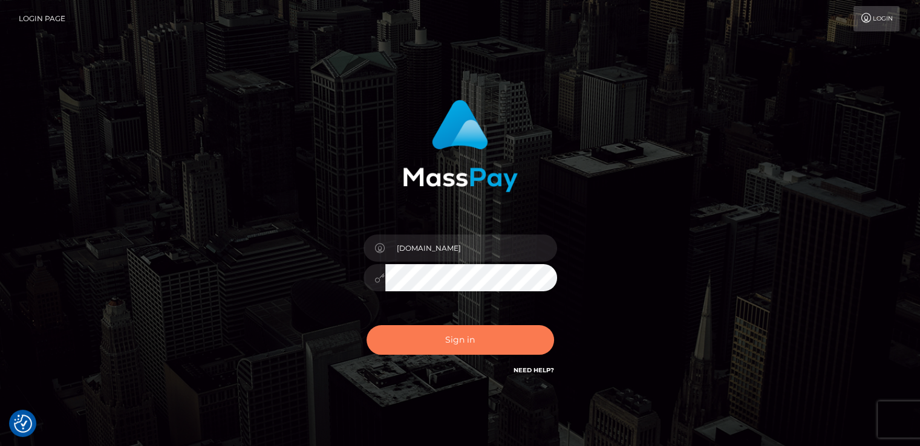
click at [477, 332] on button "Sign in" at bounding box center [461, 340] width 188 height 30
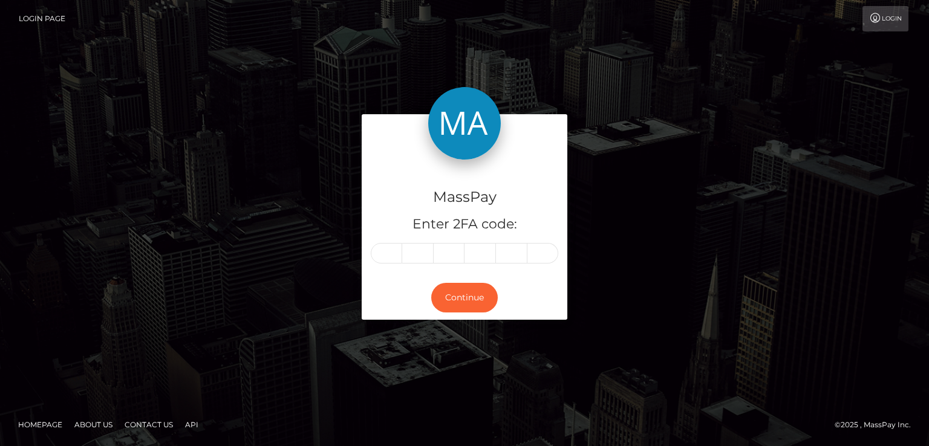
click at [61, 182] on div "MassPay Enter 2FA code: Continue" at bounding box center [464, 223] width 929 height 399
click at [384, 260] on input "text" at bounding box center [386, 253] width 31 height 21
type input "2"
type input "5"
type input "9"
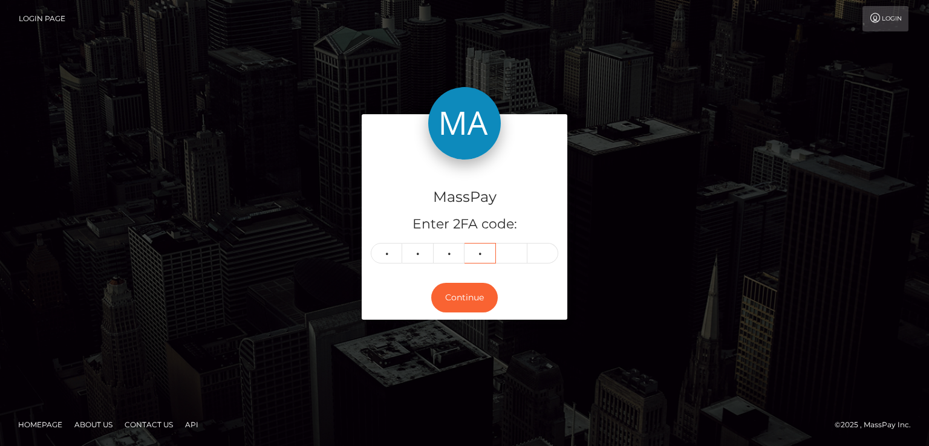
type input "0"
type input "8"
type input "2"
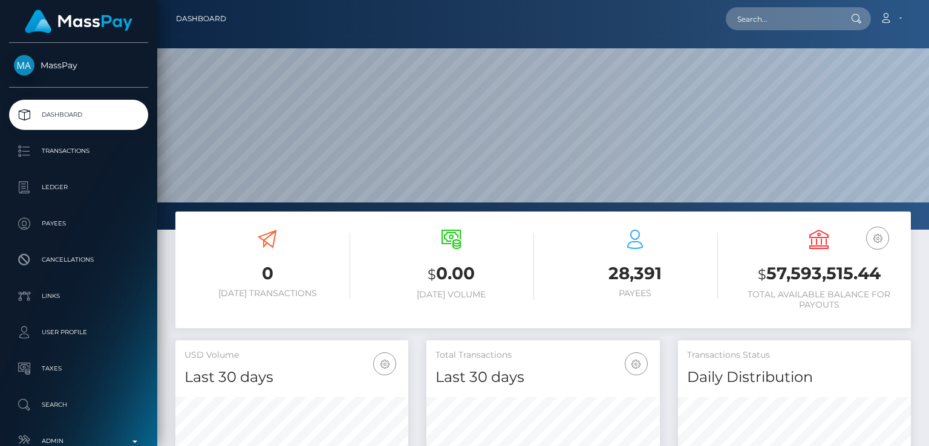
scroll to position [214, 232]
click at [810, 18] on input "text" at bounding box center [783, 18] width 114 height 23
paste input "[EMAIL_ADDRESS][DOMAIN_NAME]"
click at [788, 27] on input "[EMAIL_ADDRESS][DOMAIN_NAME]" at bounding box center [783, 18] width 114 height 23
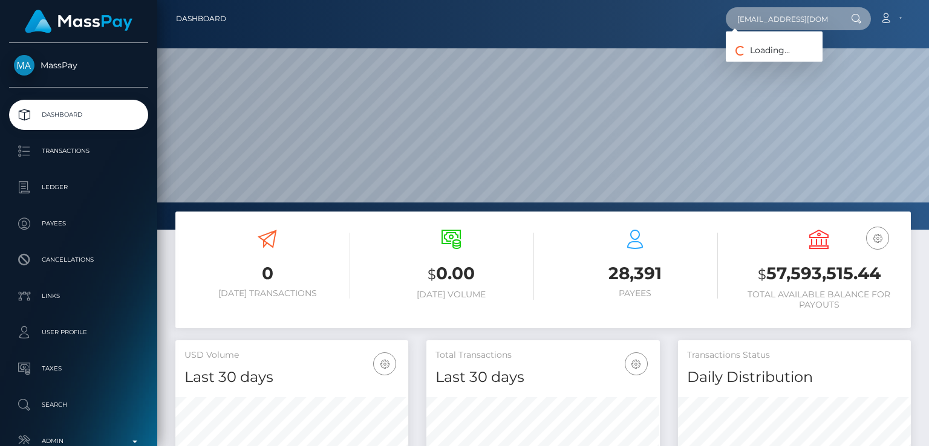
paste input "[EMAIL_ADDRESS]"
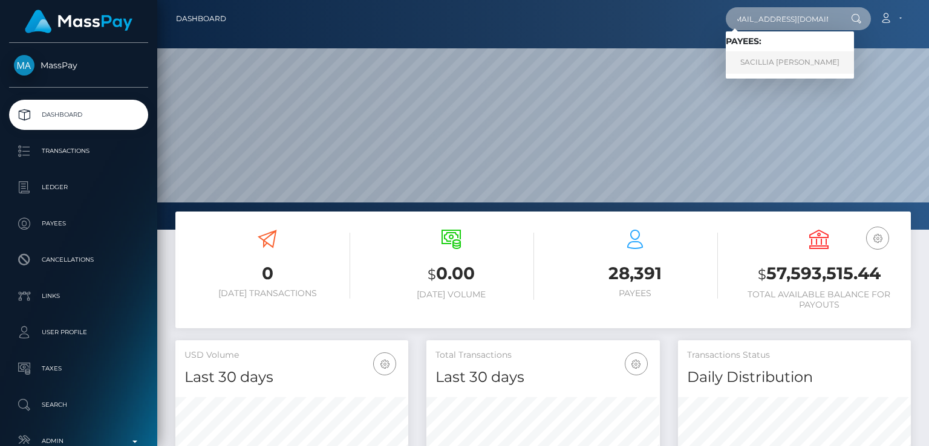
type input "[EMAIL_ADDRESS][DOMAIN_NAME]"
click at [791, 57] on link "SACILLIA MARIE DAVISON" at bounding box center [790, 62] width 128 height 22
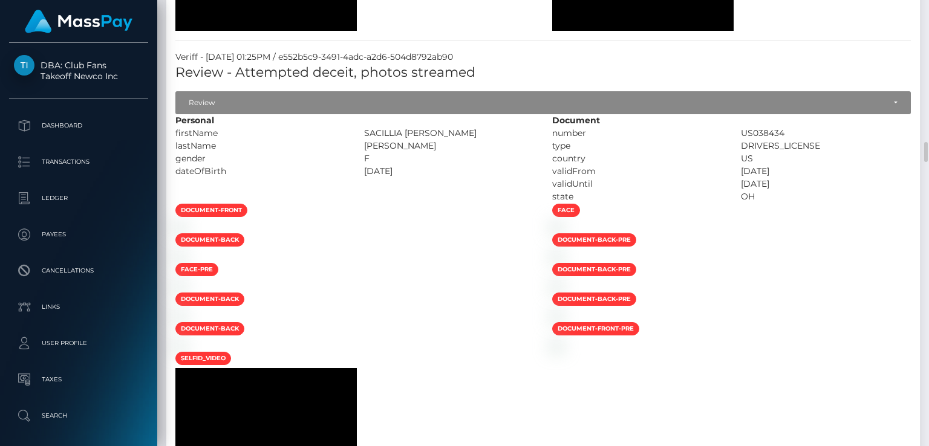
scroll to position [3042, 0]
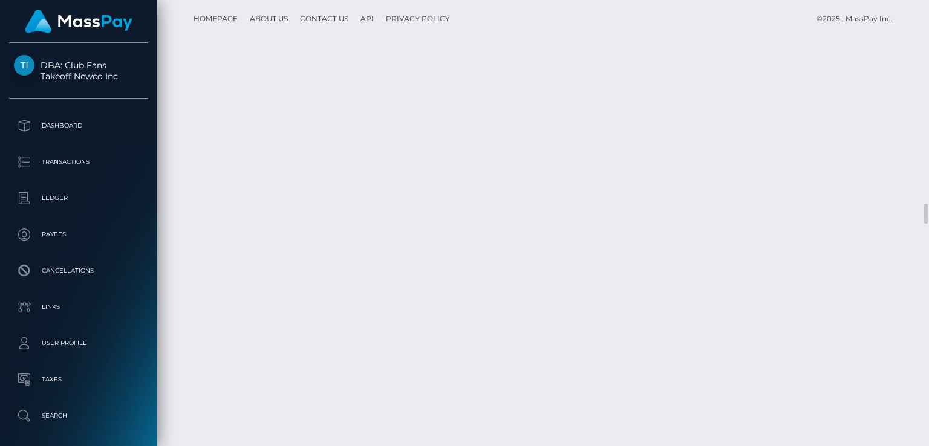
scroll to position [4462, 0]
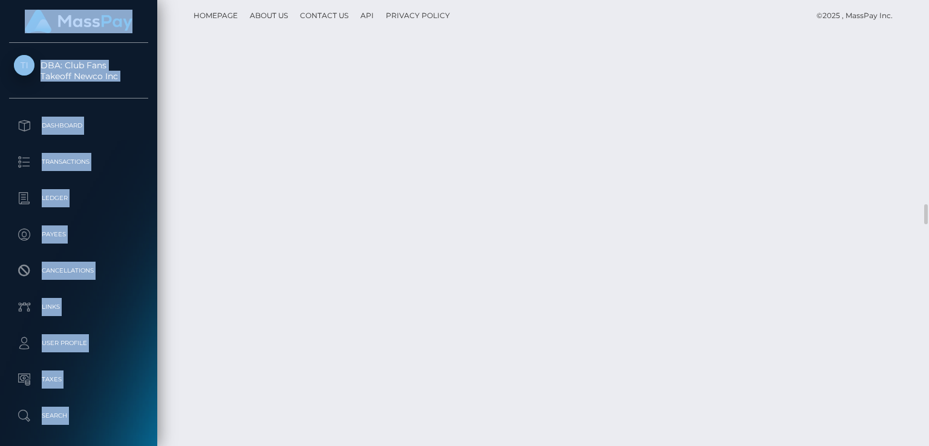
drag, startPoint x: 431, startPoint y: 182, endPoint x: 453, endPoint y: 41, distance: 143.2
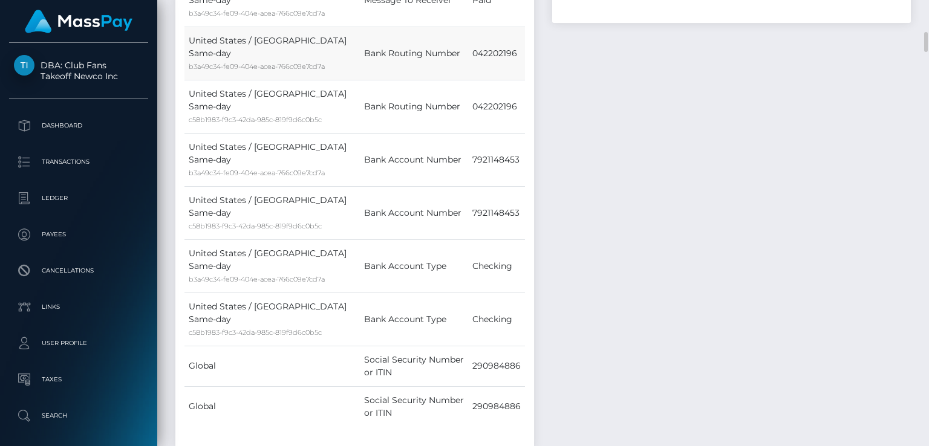
scroll to position [685, 0]
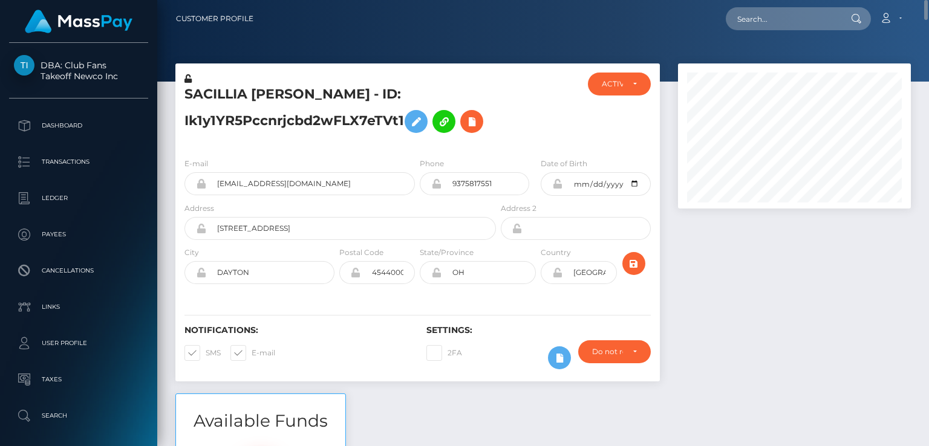
click at [208, 104] on h5 "SACILLIA MARIE DAVISON - ID: Ik1y1YR5Pccnrjcbd2wFLX7eTVt1" at bounding box center [337, 112] width 305 height 54
click at [208, 97] on h5 "SACILLIA MARIE DAVISON - ID: Ik1y1YR5Pccnrjcbd2wFLX7eTVt1" at bounding box center [337, 112] width 305 height 54
copy h5 "SACILLIA"
